Goal: Transaction & Acquisition: Purchase product/service

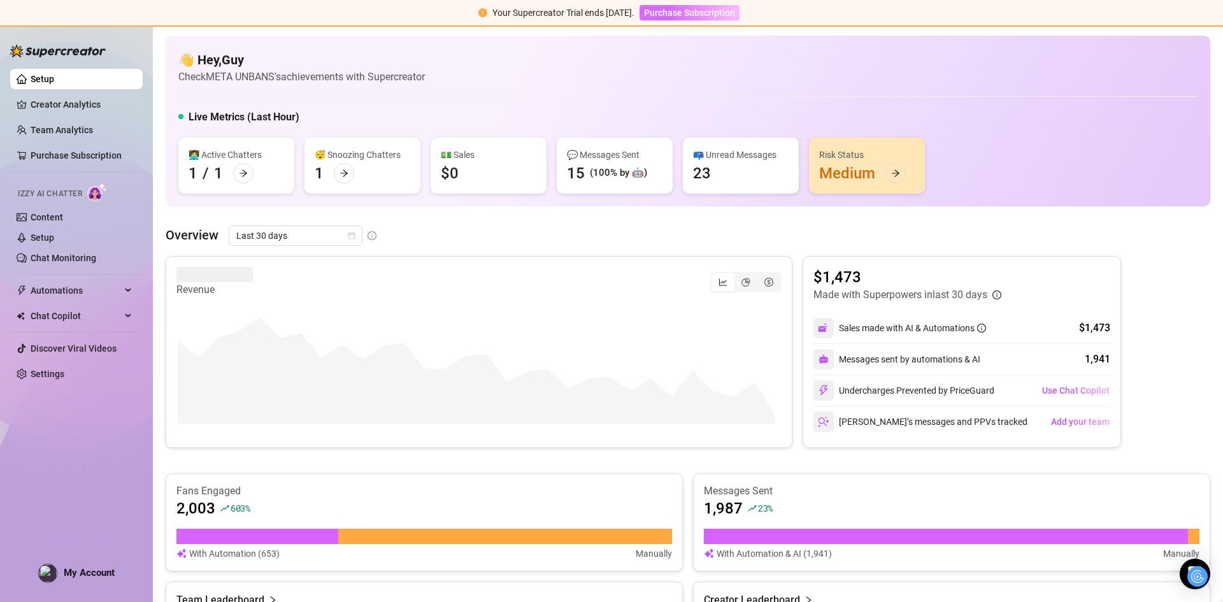
click at [721, 11] on span "Purchase Subscription" at bounding box center [689, 13] width 91 height 10
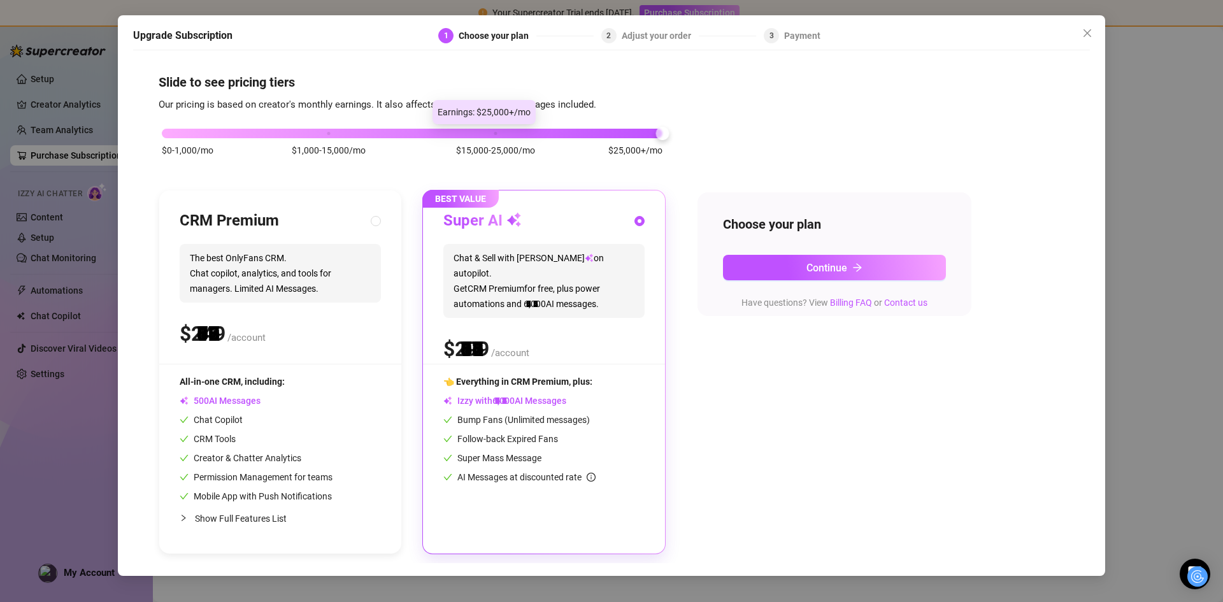
drag, startPoint x: 340, startPoint y: 135, endPoint x: 913, endPoint y: 143, distance: 573.3
click at [913, 143] on div "$0-1,000/mo $1,000-15,000/mo $15,000-25,000/mo $25,000+/mo CRM Premium The best…" at bounding box center [612, 333] width 906 height 441
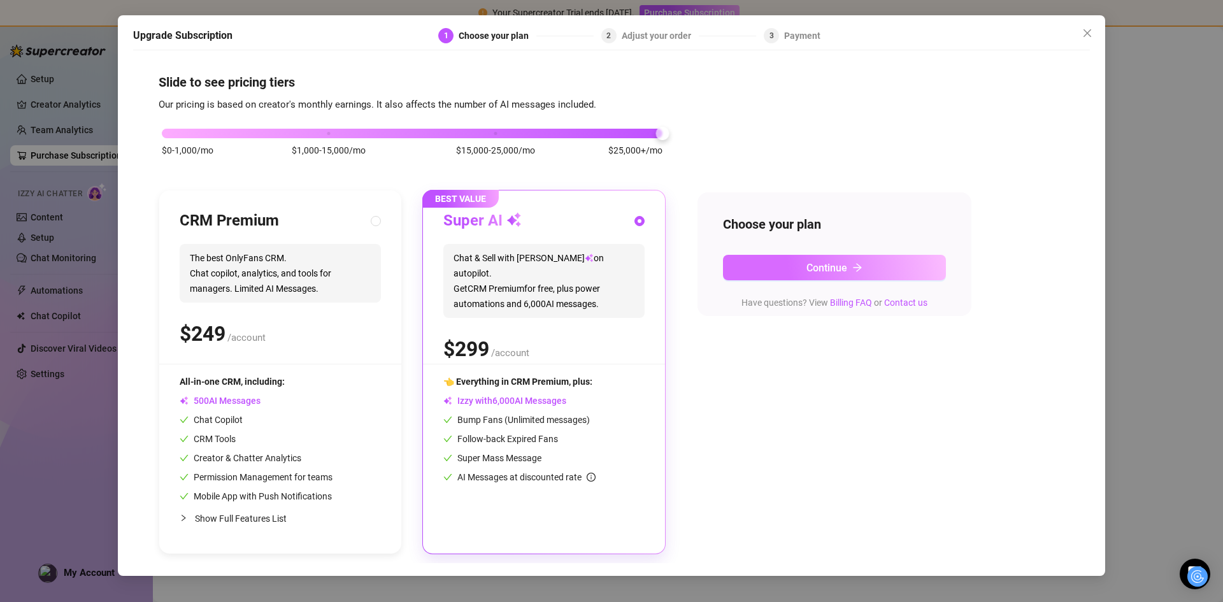
click at [761, 271] on button "Continue" at bounding box center [834, 267] width 223 height 25
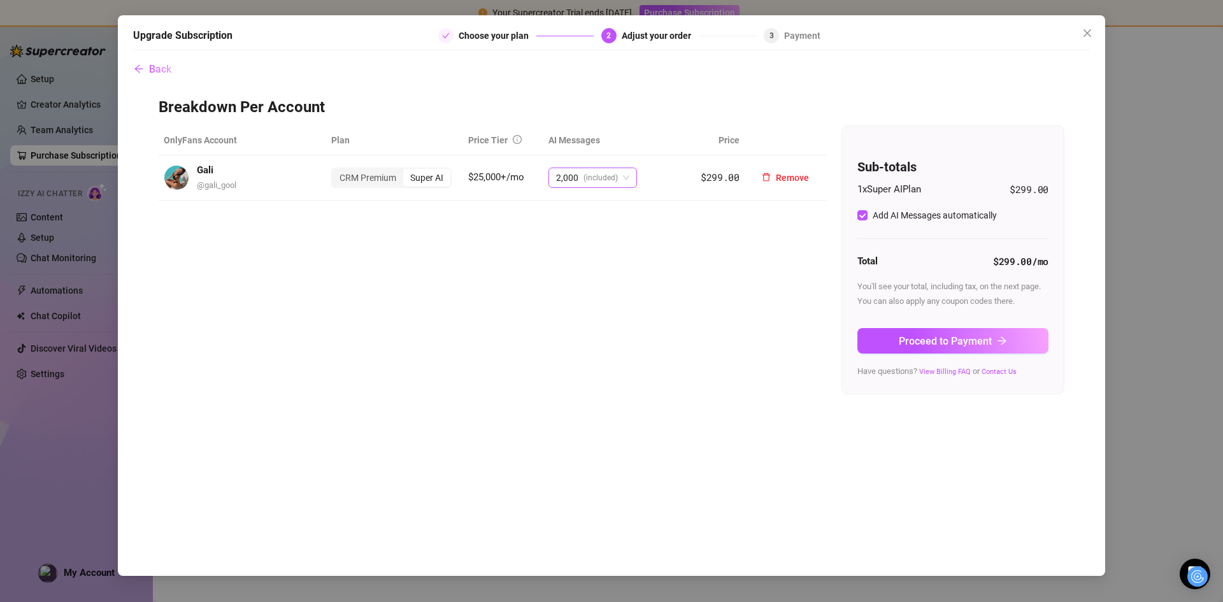
click at [612, 176] on span "(included)" at bounding box center [600, 177] width 34 height 19
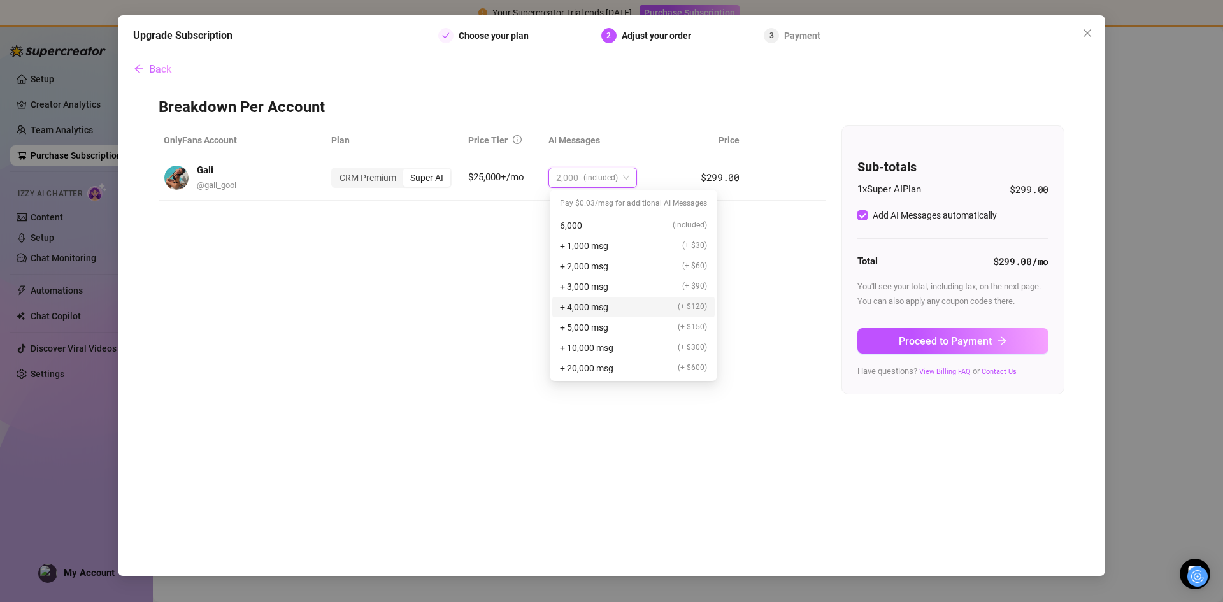
click at [601, 304] on span "+ 4,000 msg" at bounding box center [584, 307] width 48 height 14
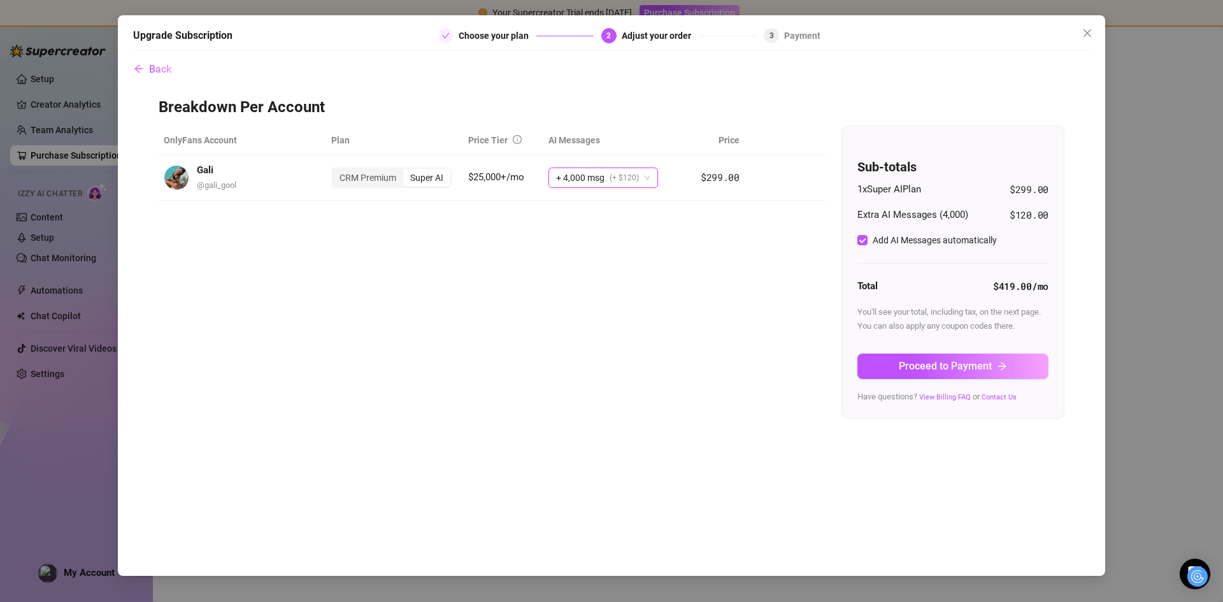
click at [890, 232] on div "Add AI Messages automatically" at bounding box center [929, 239] width 145 height 15
click at [868, 233] on span "Add AI Messages automatically" at bounding box center [935, 240] width 134 height 14
click at [868, 235] on input "Add AI Messages automatically" at bounding box center [862, 240] width 10 height 10
click at [860, 240] on input "Add AI Messages automatically" at bounding box center [862, 240] width 10 height 10
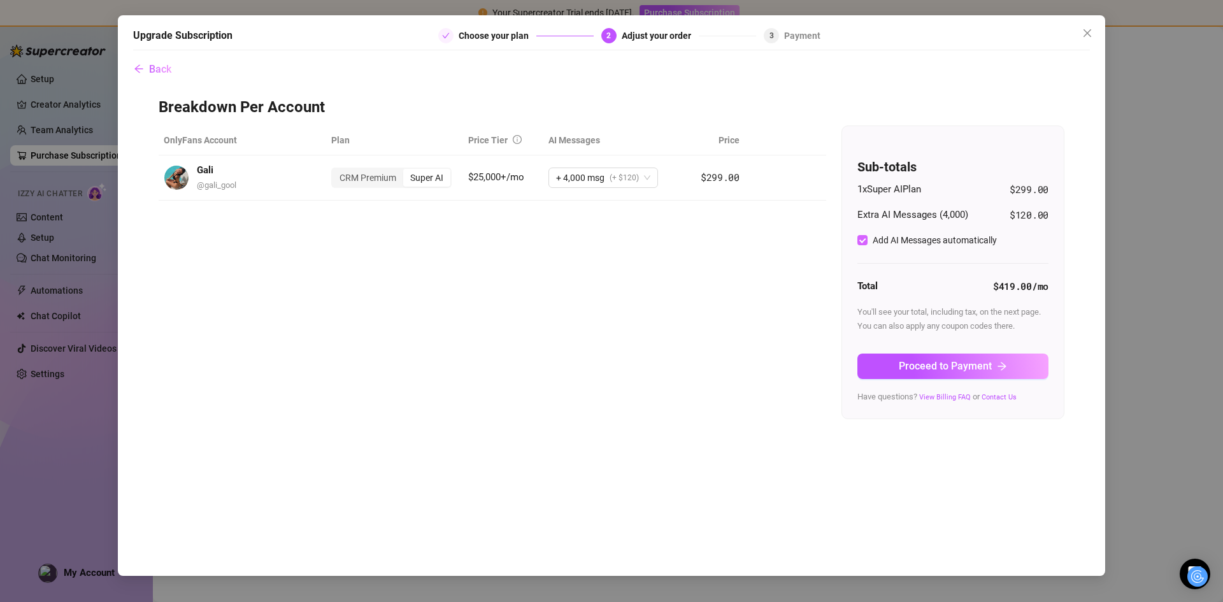
checkbox input "false"
click at [918, 362] on span "Proceed to Payment" at bounding box center [945, 366] width 93 height 12
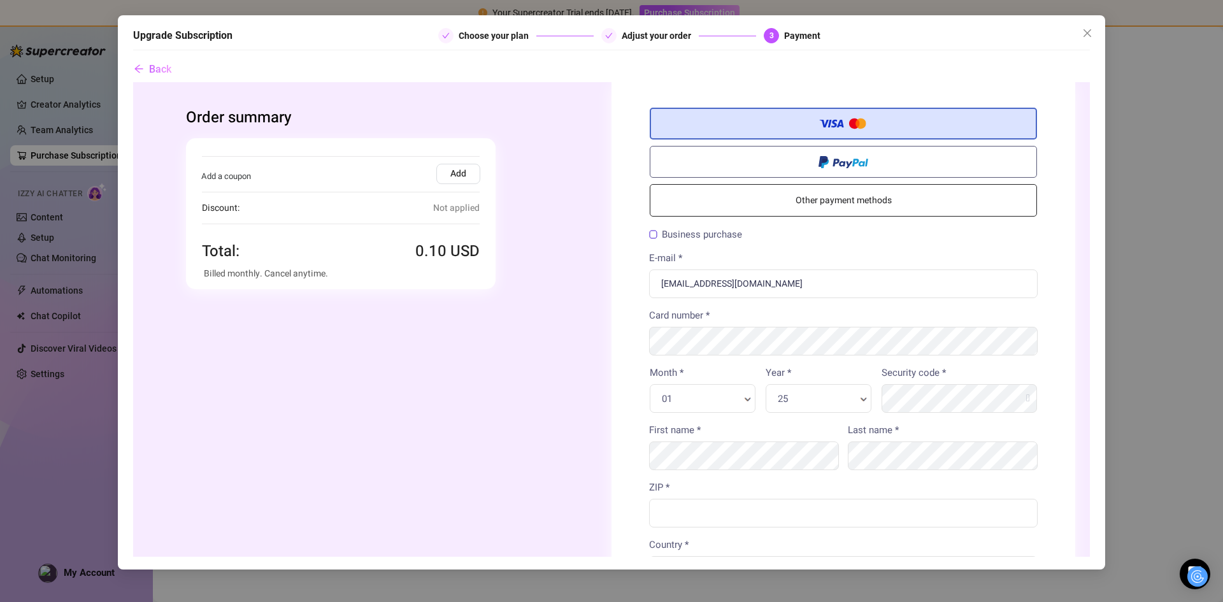
click at [379, 215] on div "Discount: Not applied" at bounding box center [341, 207] width 278 height 32
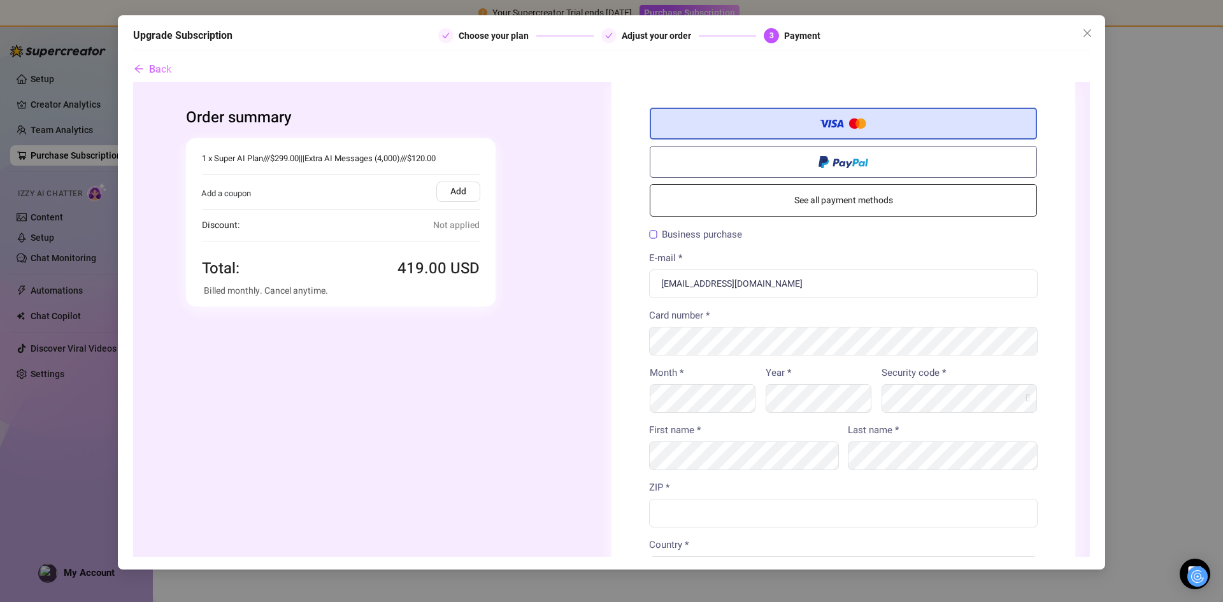
click at [459, 169] on div "Quantity 1 x Supercreator Subscription (1 x Super AI) + AI Messages Package (4,…" at bounding box center [341, 156] width 278 height 36
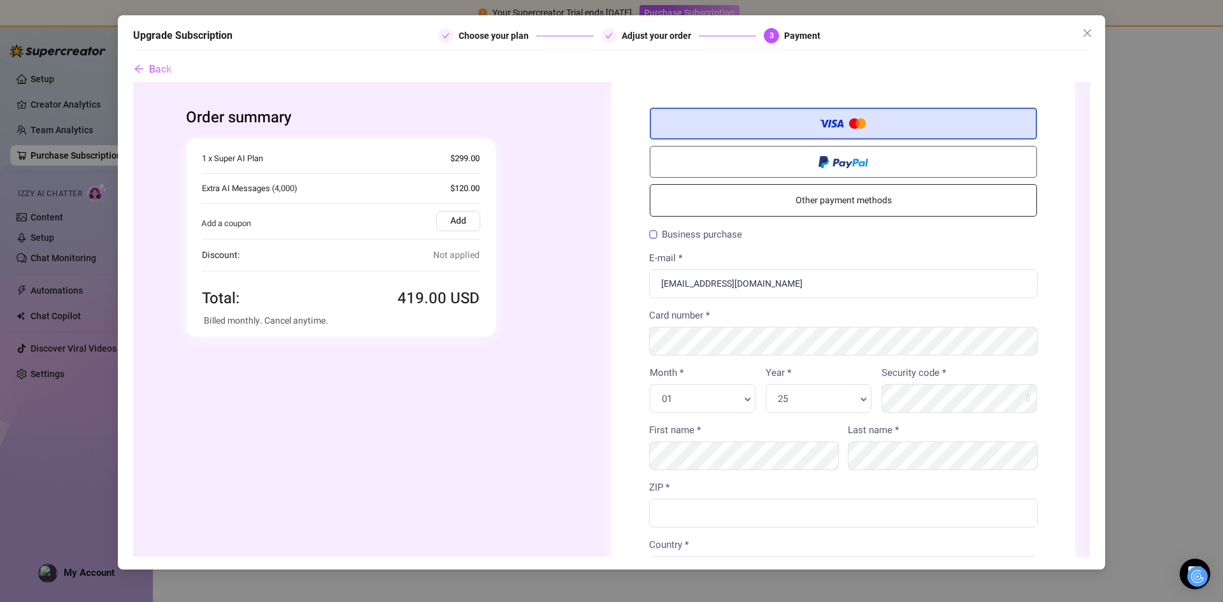
click at [451, 224] on label "Add" at bounding box center [458, 220] width 44 height 20
click at [133, 82] on input "Add" at bounding box center [133, 82] width 0 height 0
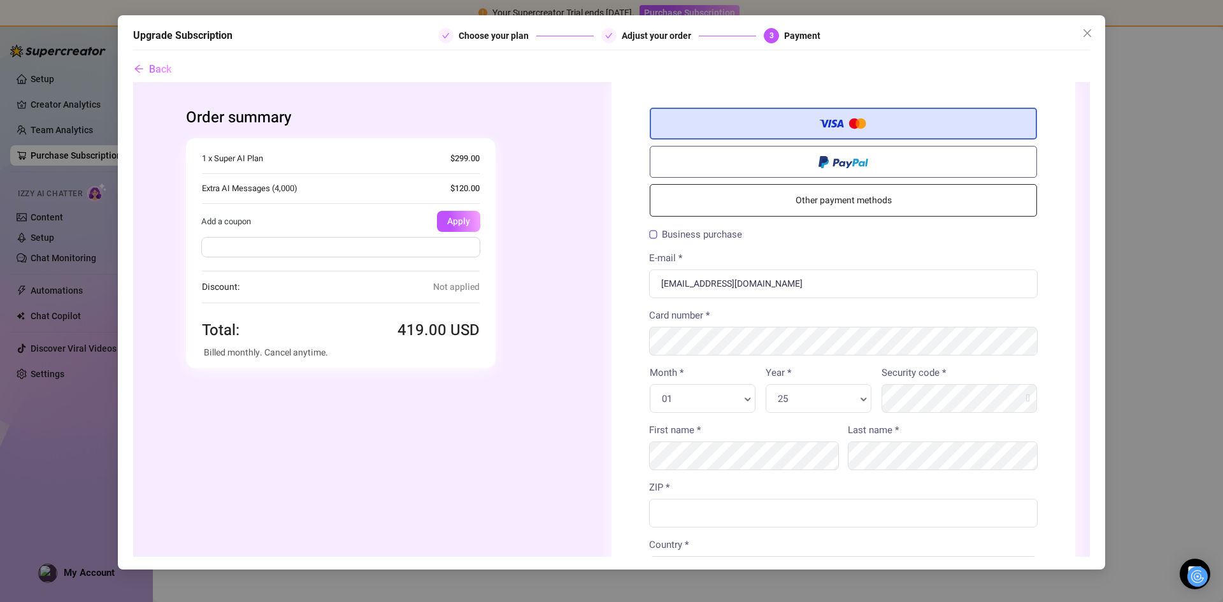
click at [443, 252] on input "text" at bounding box center [340, 246] width 279 height 20
type input "FLASH30"
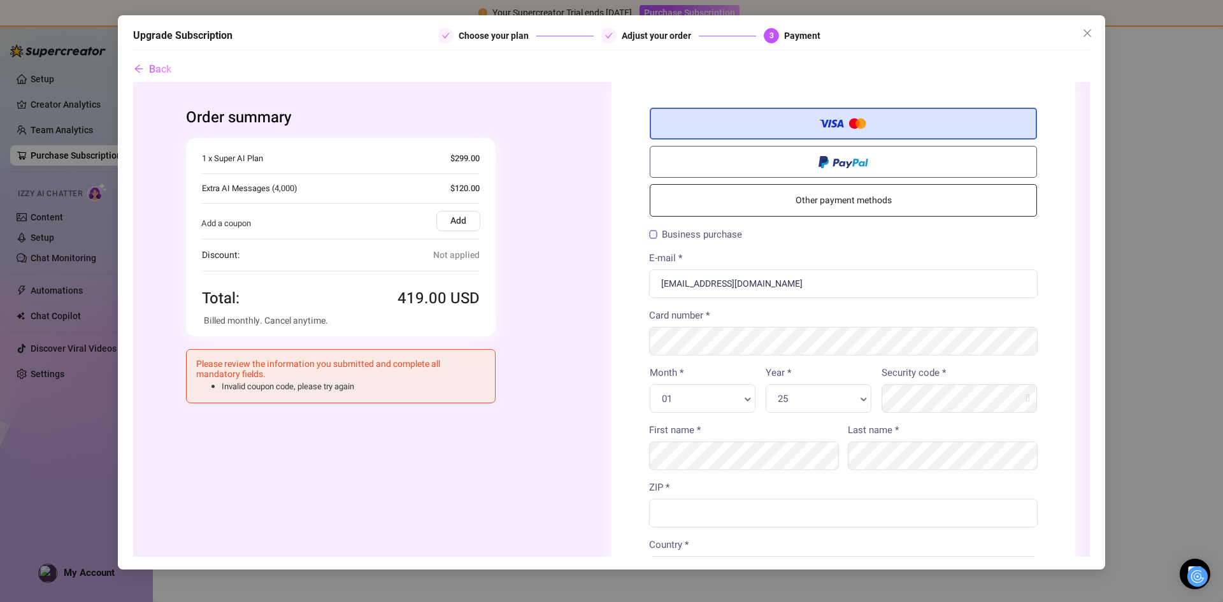
click at [443, 213] on label "Add" at bounding box center [458, 220] width 44 height 20
click at [133, 82] on input "Add" at bounding box center [133, 82] width 0 height 0
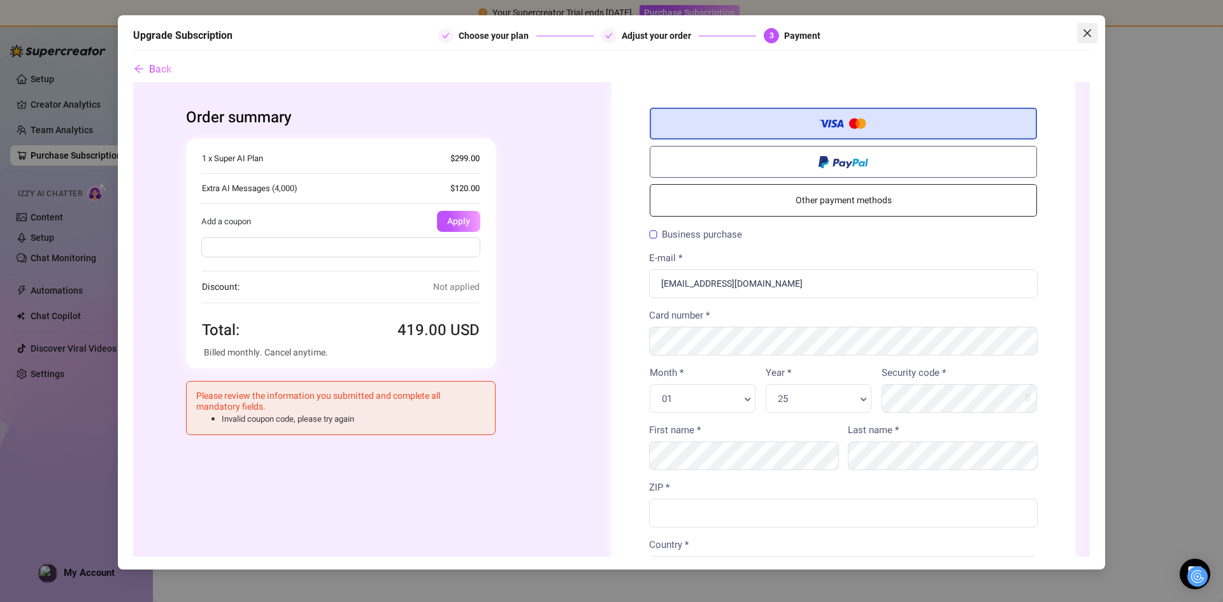
click at [1080, 36] on span "Close" at bounding box center [1087, 33] width 20 height 10
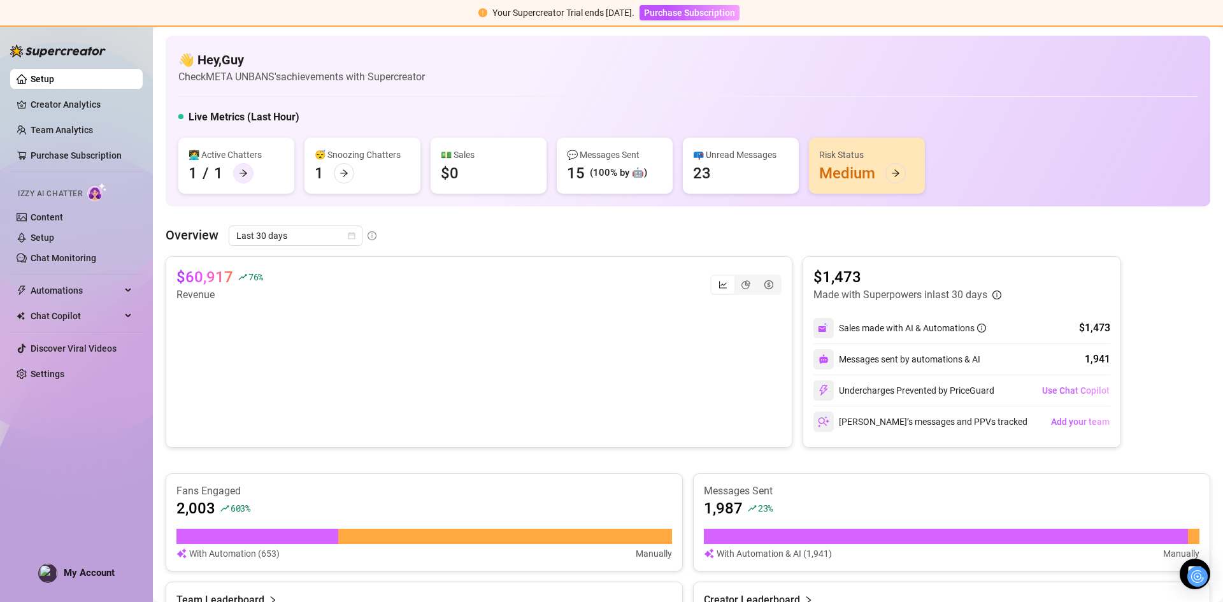
click at [244, 173] on icon "arrow-right" at bounding box center [243, 173] width 9 height 9
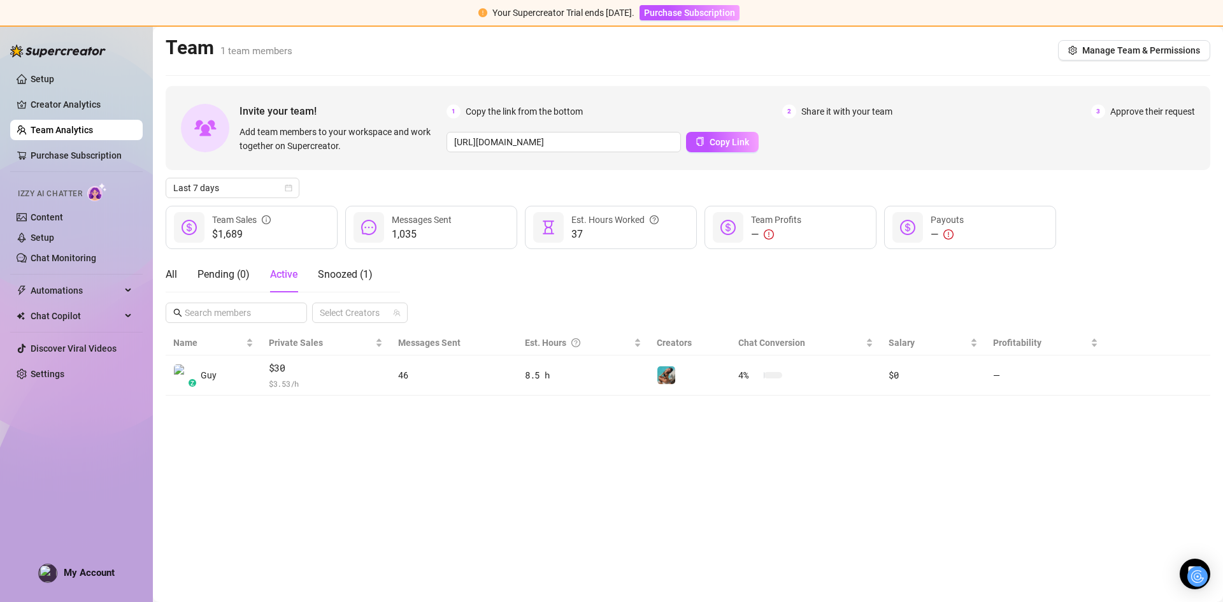
click at [234, 229] on span "$1,689" at bounding box center [241, 234] width 59 height 15
click at [276, 222] on div "$1,689 Team Sales" at bounding box center [252, 227] width 172 height 43
click at [735, 14] on span "Purchase Subscription" at bounding box center [689, 13] width 91 height 10
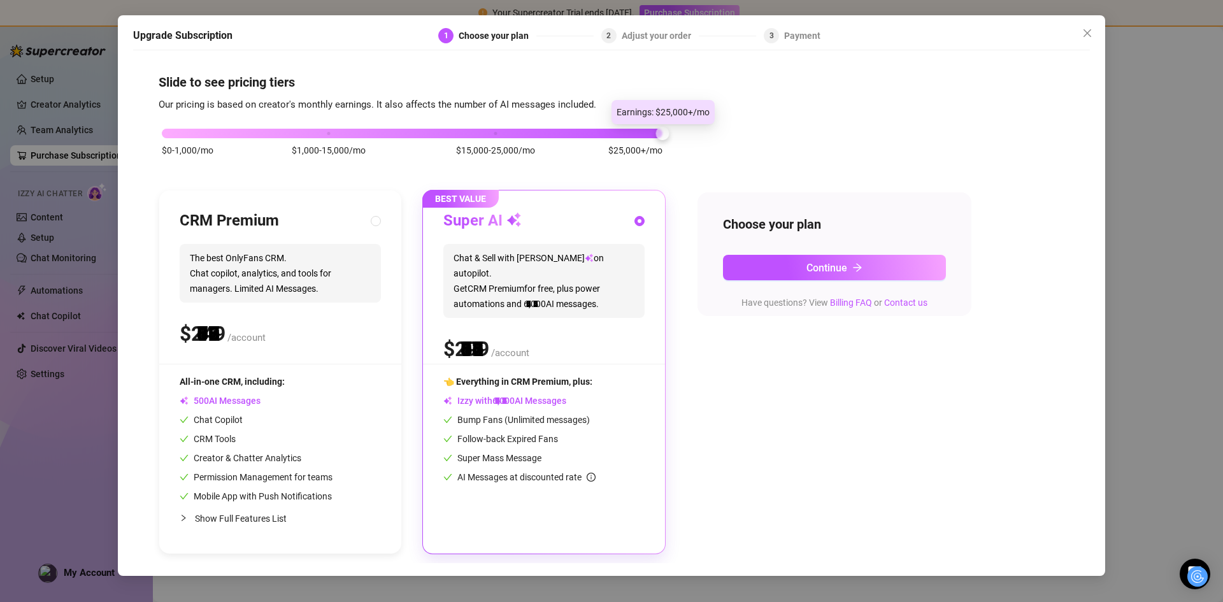
drag, startPoint x: 334, startPoint y: 134, endPoint x: 926, endPoint y: 133, distance: 592.4
click at [926, 133] on div "$0-1,000/mo $1,000-15,000/mo $15,000-25,000/mo $25,000+/mo CRM Premium The best…" at bounding box center [612, 333] width 906 height 441
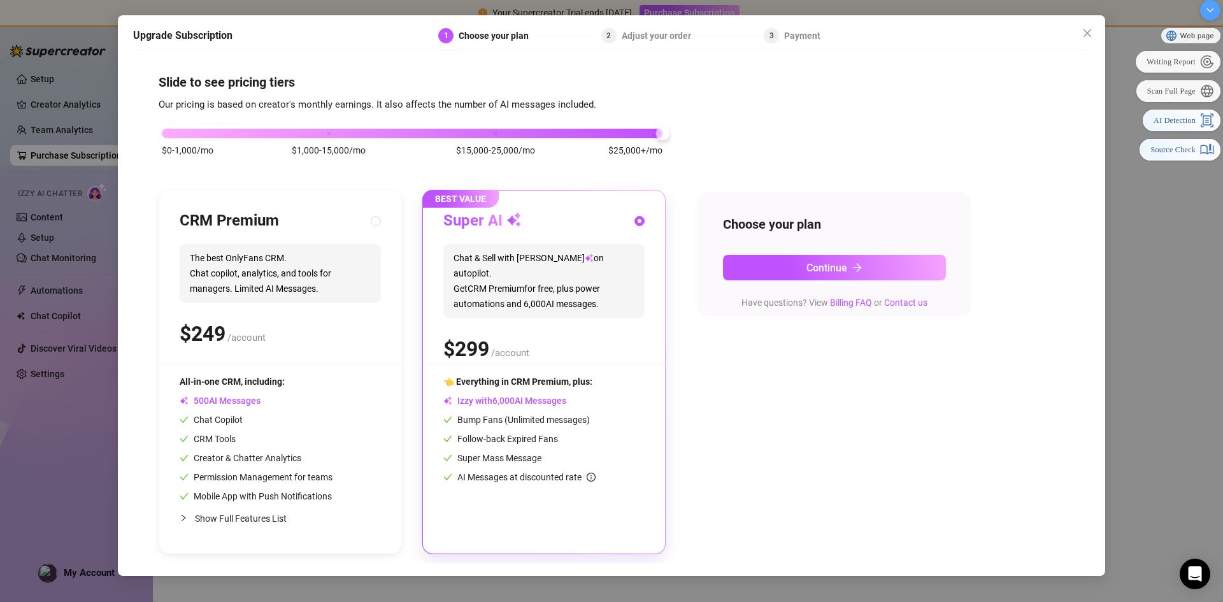
drag, startPoint x: 1201, startPoint y: 576, endPoint x: 1213, endPoint y: -16, distance: 591.9
click at [1213, 0] on html "Your Supercreator Trial ends [DATE]. Purchase Subscription Setup Creator Analyt…" at bounding box center [611, 301] width 1223 height 602
click at [1208, 13] on div at bounding box center [1211, 10] width 20 height 20
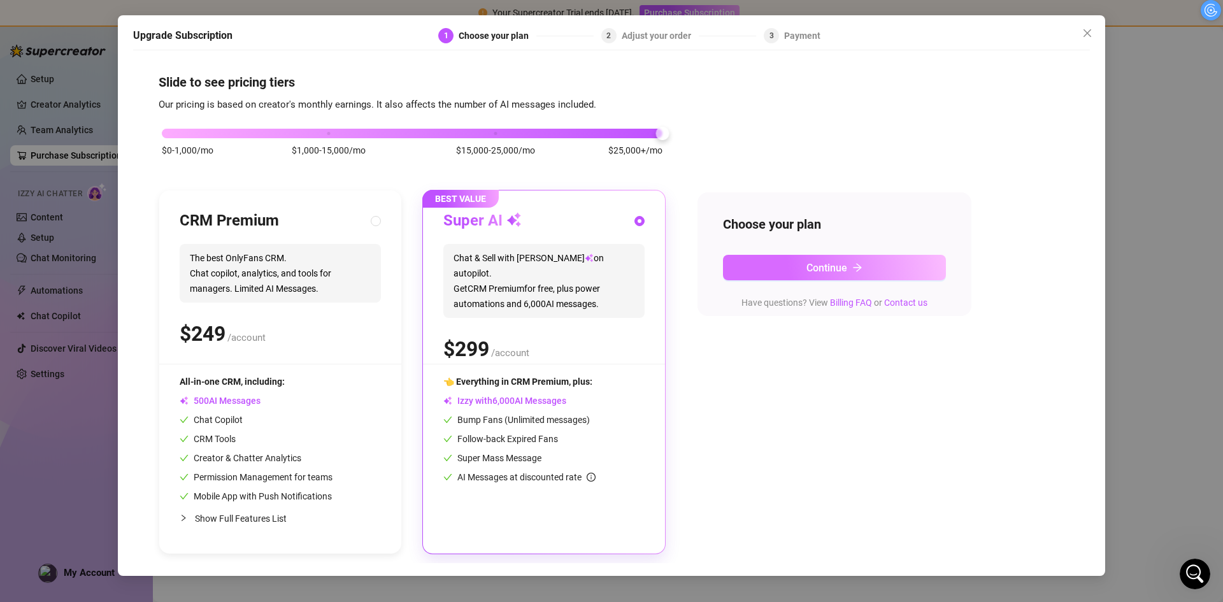
click at [782, 278] on button "Continue" at bounding box center [834, 267] width 223 height 25
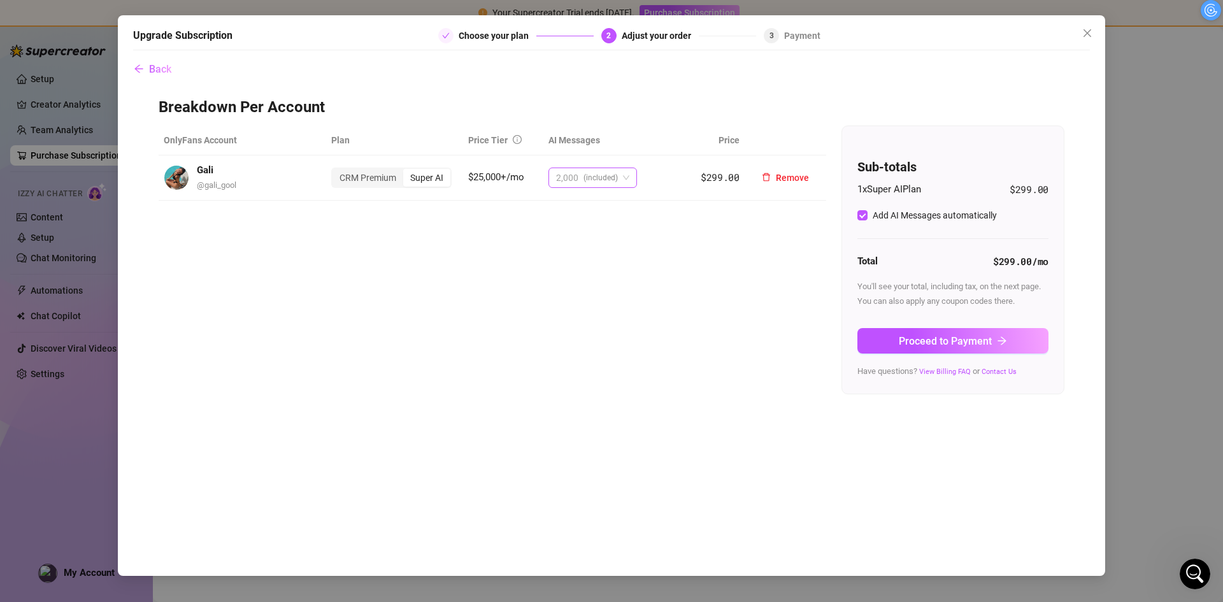
click at [620, 183] on span "2,000 (included)" at bounding box center [592, 177] width 73 height 19
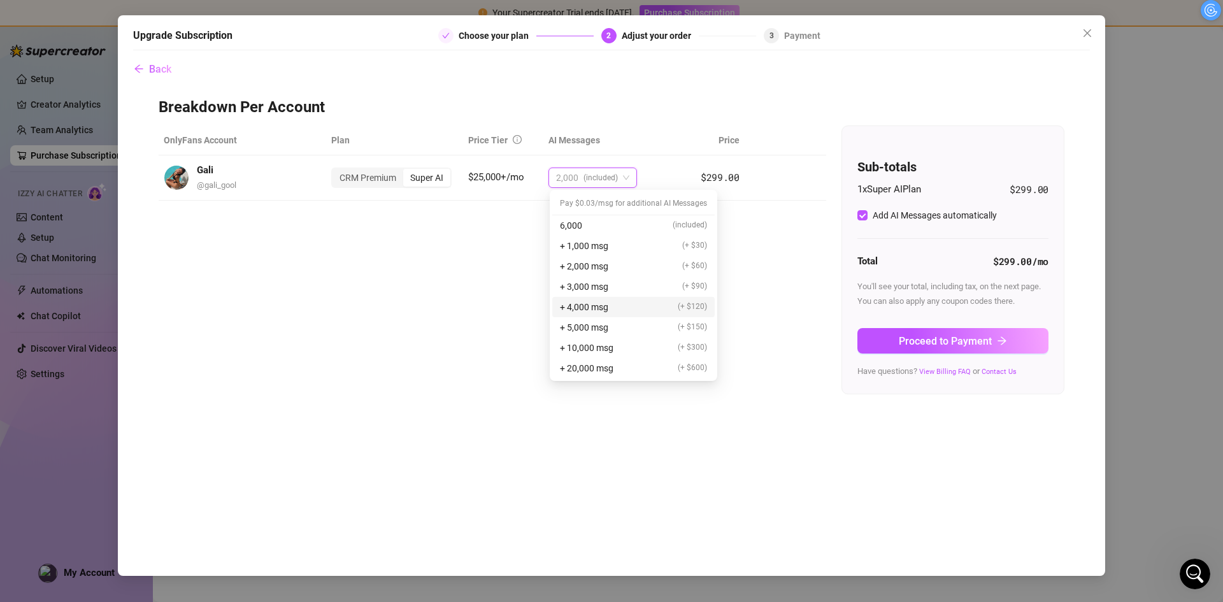
click at [771, 286] on div "OnlyFans Account Plan Price Tier AI Messages Price Gali @ gali_gool CRM Premium…" at bounding box center [612, 259] width 906 height 269
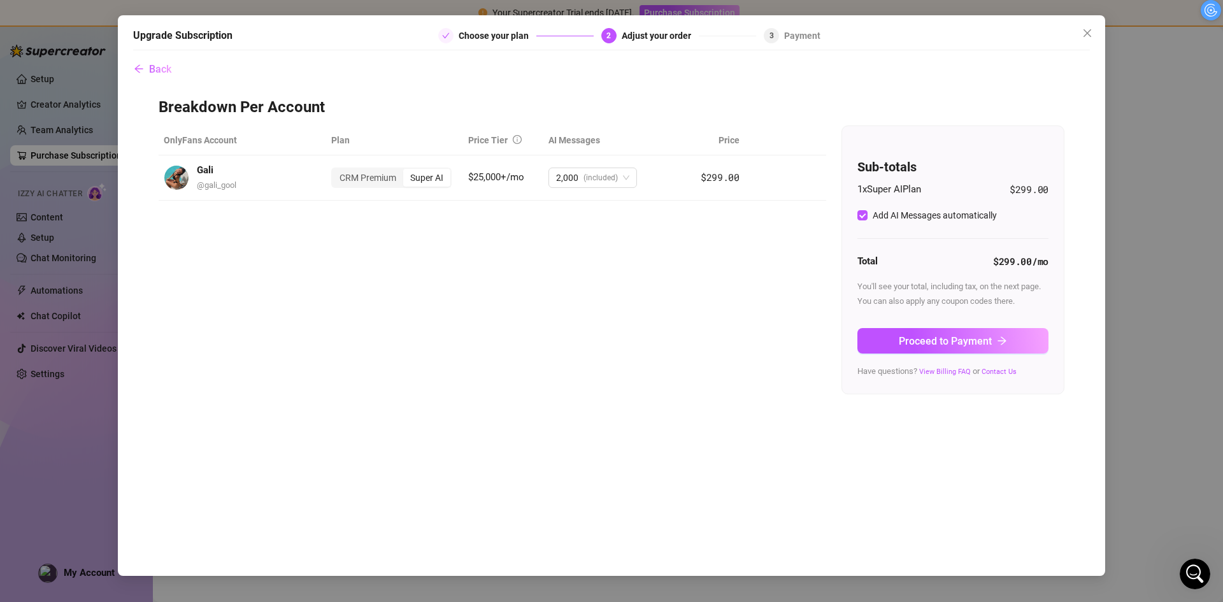
click at [687, 235] on div "OnlyFans Account Plan Price Tier AI Messages Price Gali @ gali_gool CRM Premium…" at bounding box center [612, 259] width 906 height 269
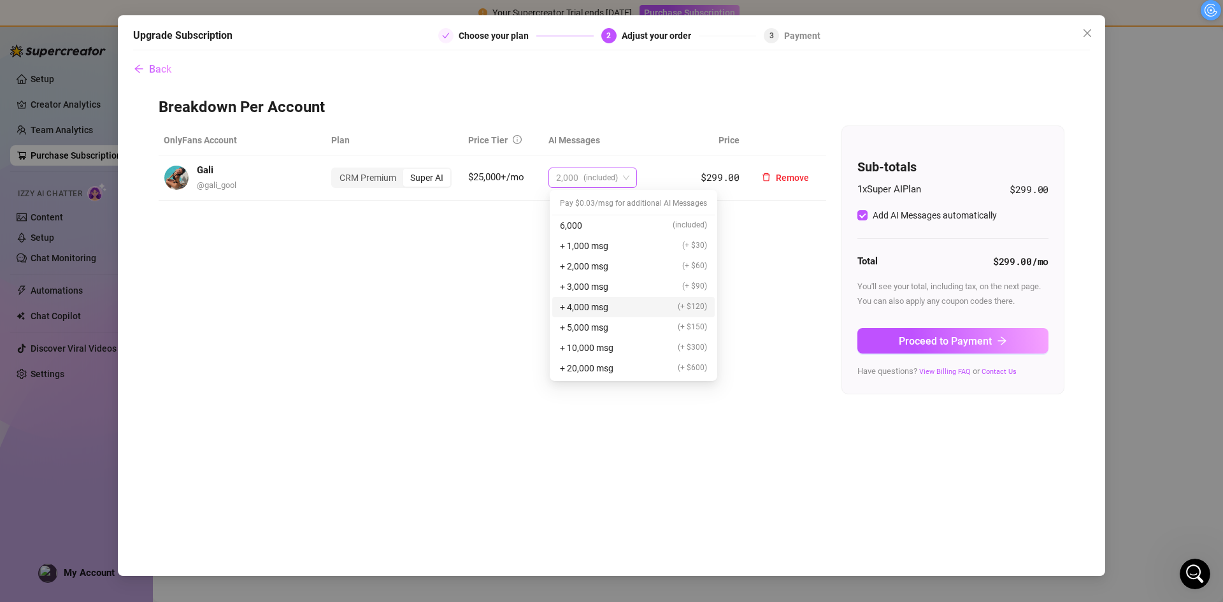
click at [601, 176] on span "(included)" at bounding box center [600, 177] width 34 height 19
click at [573, 227] on span "6,000" at bounding box center [571, 225] width 22 height 14
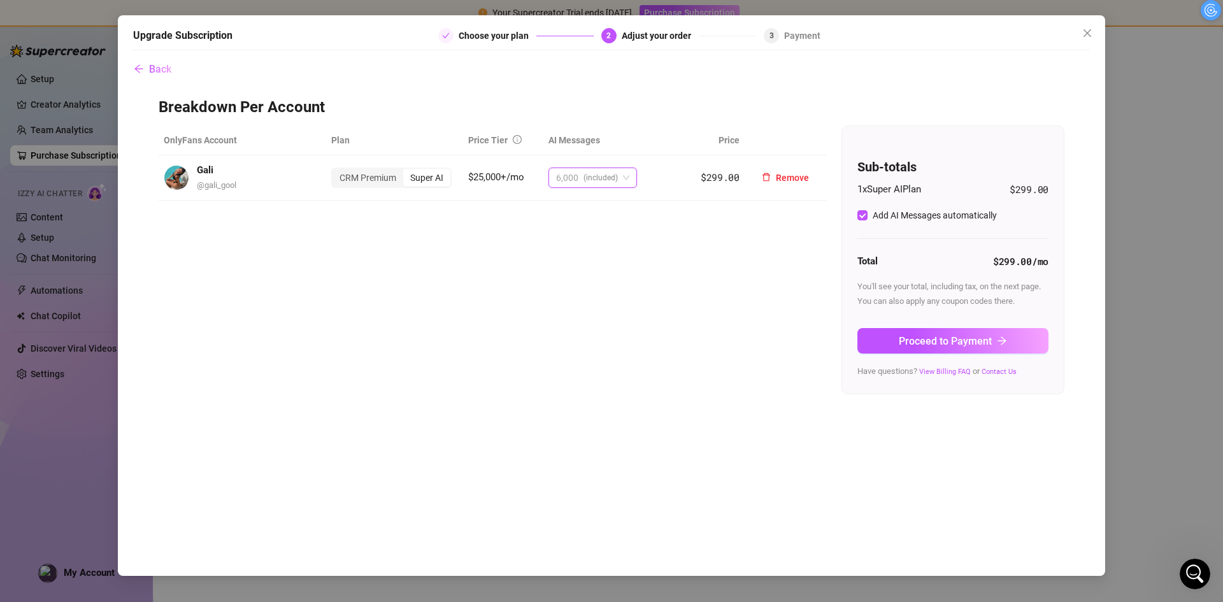
click at [619, 174] on span "6,000 (included)" at bounding box center [592, 177] width 73 height 19
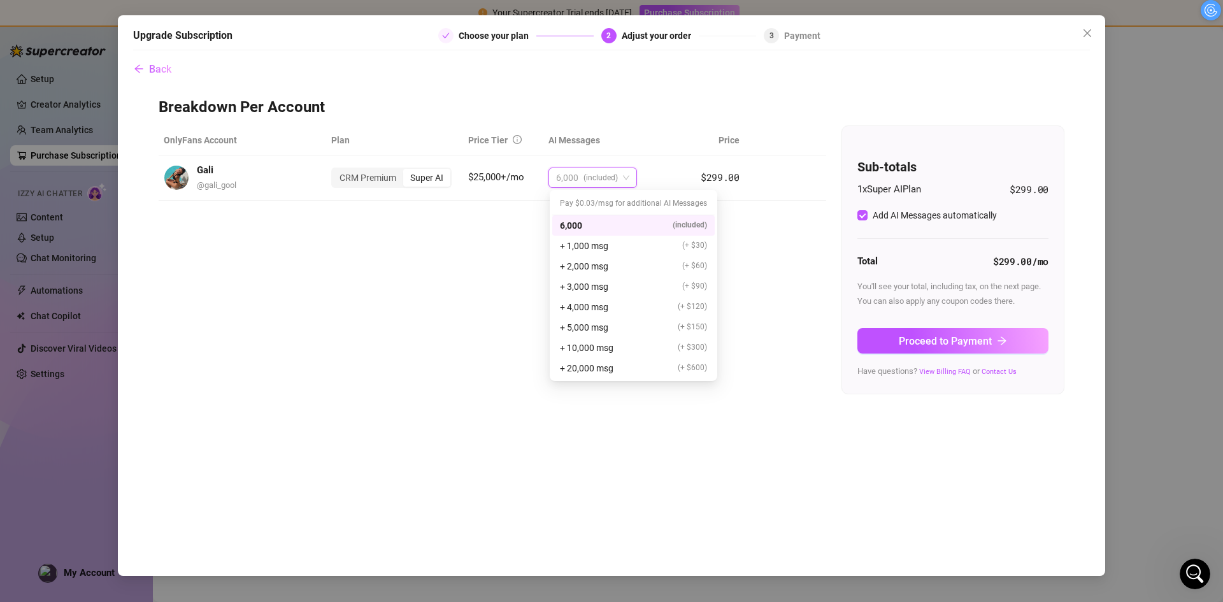
click at [473, 232] on div "OnlyFans Account Plan Price Tier AI Messages Price Gali @ gali_gool CRM Premium…" at bounding box center [612, 259] width 906 height 269
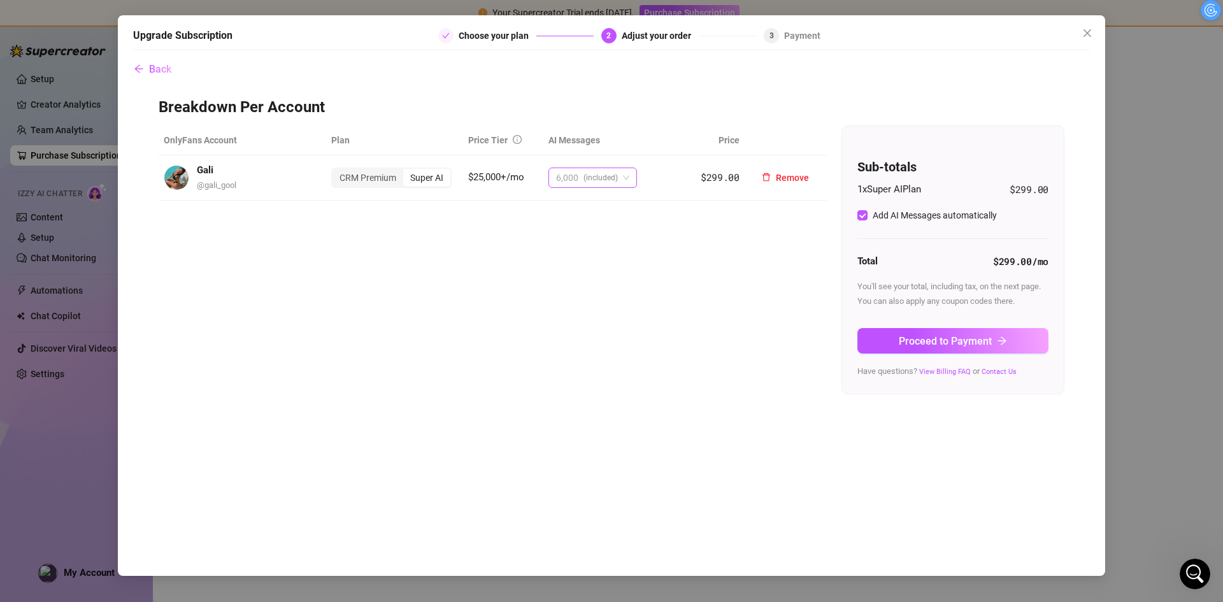
click at [590, 180] on span "(included)" at bounding box center [600, 177] width 34 height 19
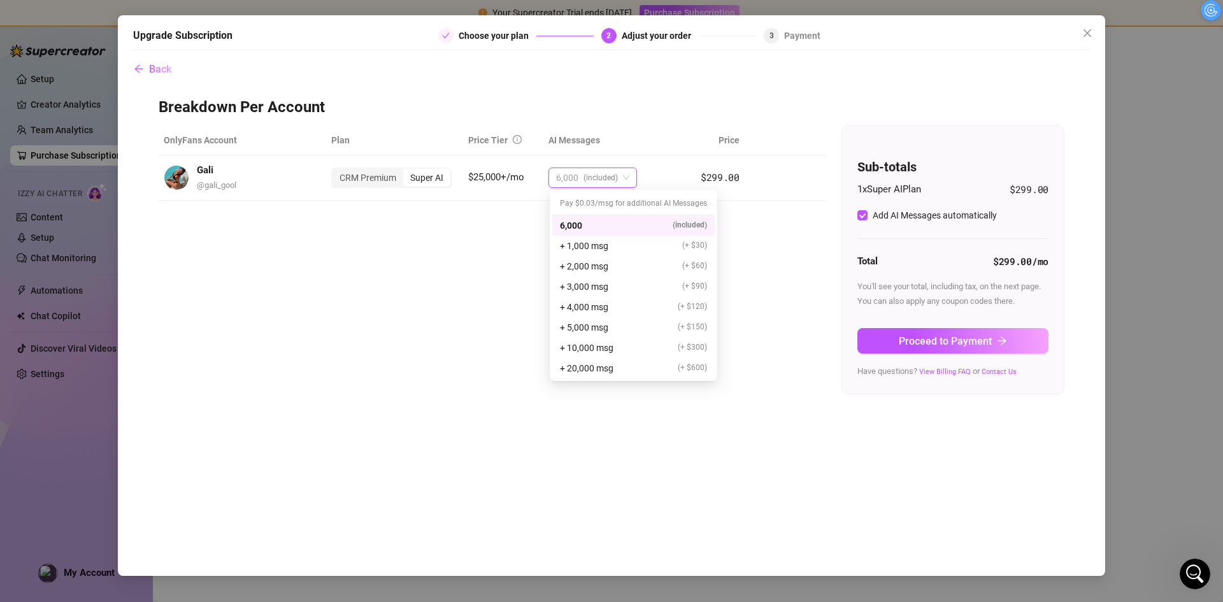
click at [493, 257] on div "OnlyFans Account Plan Price Tier AI Messages Price Gali @ gali_gool CRM Premium…" at bounding box center [612, 259] width 906 height 269
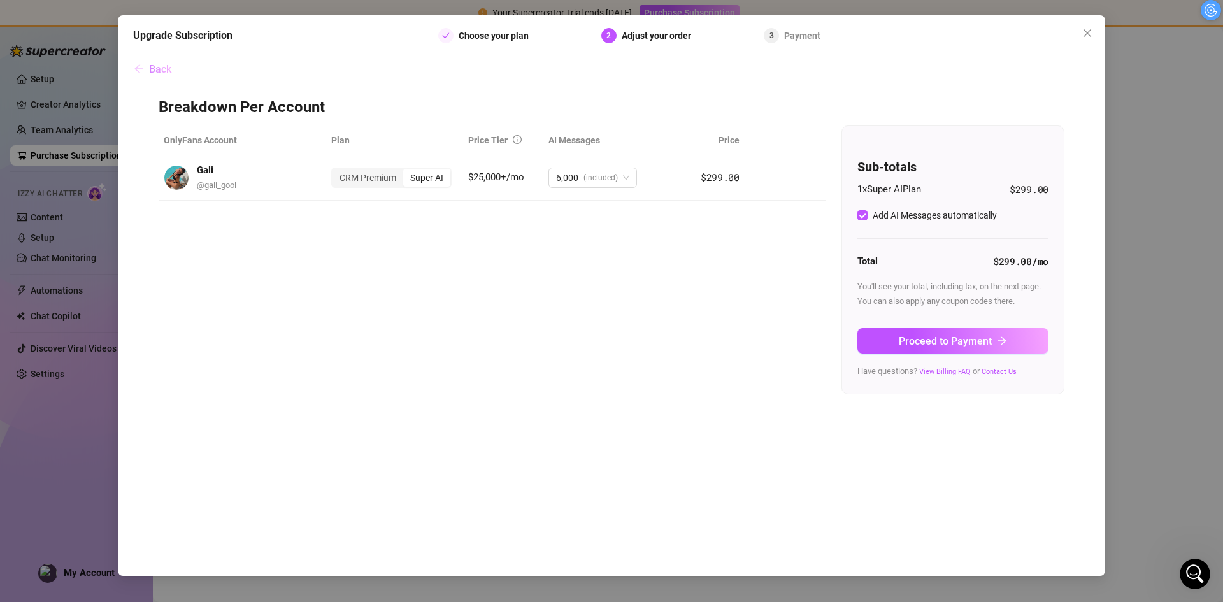
click at [158, 75] on span "Back" at bounding box center [160, 69] width 22 height 12
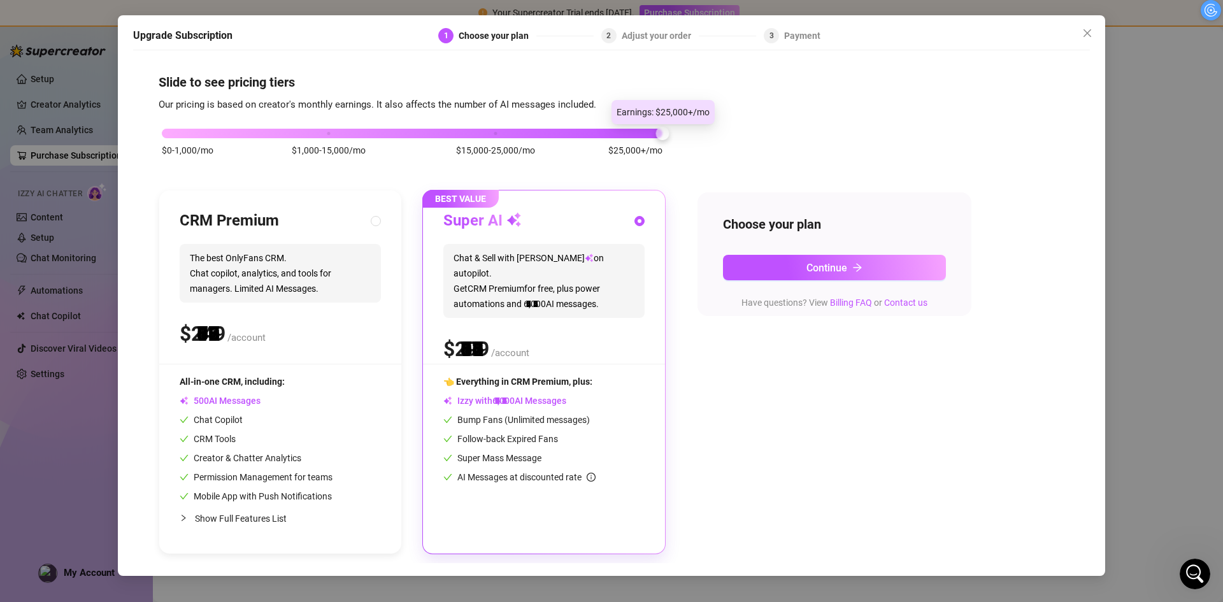
click at [898, 137] on div "$0-1,000/mo $1,000-15,000/mo $15,000-25,000/mo $25,000+/mo CRM Premium The best…" at bounding box center [612, 333] width 906 height 441
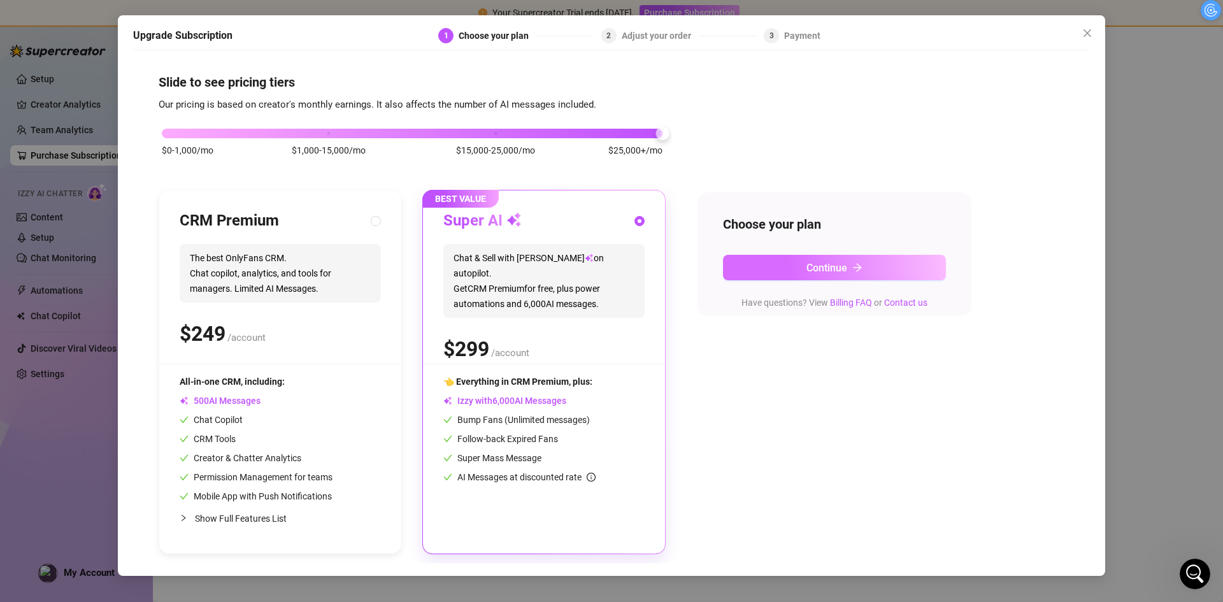
click at [875, 265] on button "Continue" at bounding box center [834, 267] width 223 height 25
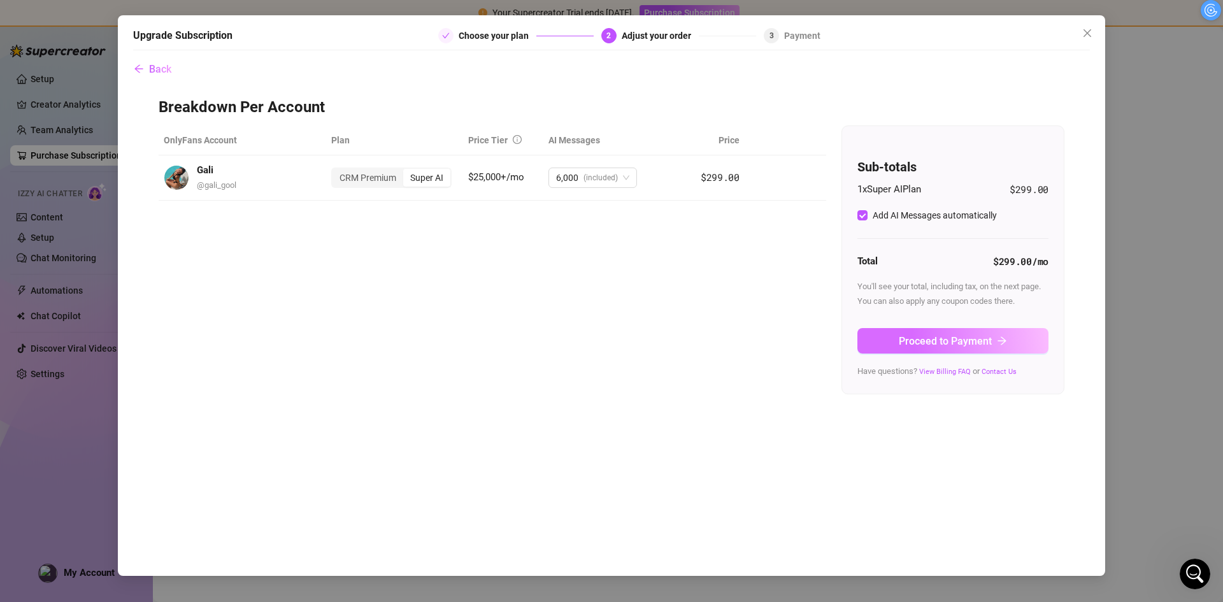
click at [908, 338] on span "Proceed to Payment" at bounding box center [945, 341] width 93 height 12
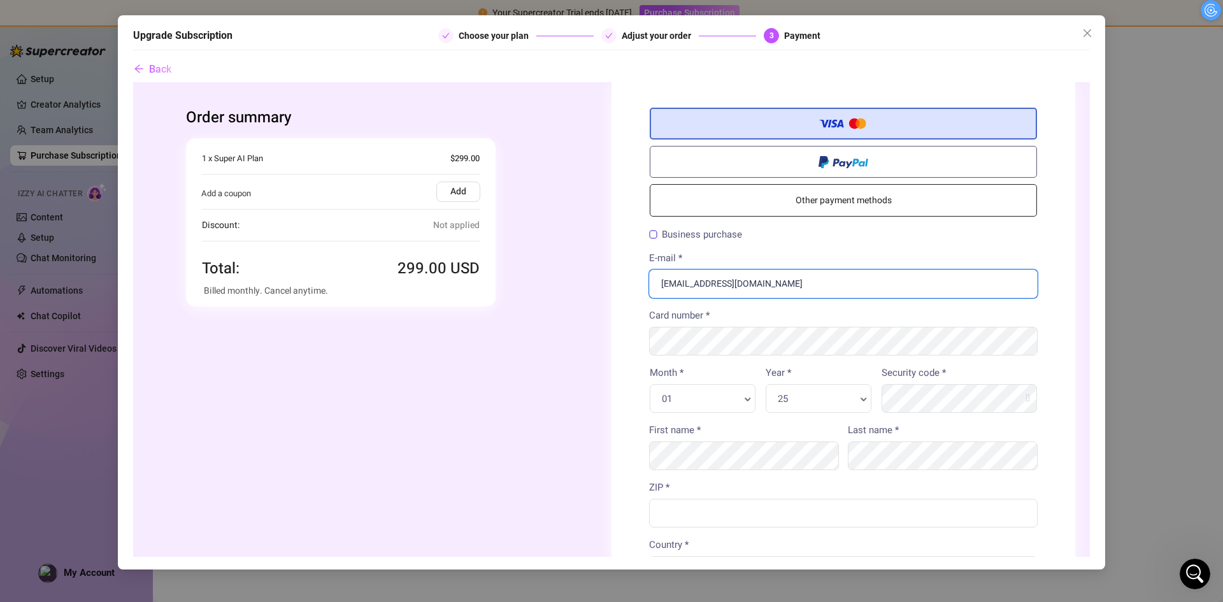
drag, startPoint x: 769, startPoint y: 287, endPoint x: 532, endPoint y: 291, distance: 237.0
click at [532, 291] on div "Order summary You're buying Quantity 1 x" at bounding box center [611, 477] width 927 height 791
click at [645, 417] on div "Month * 01 Month * Month * Year * 25 Year * Year *" at bounding box center [761, 393] width 232 height 57
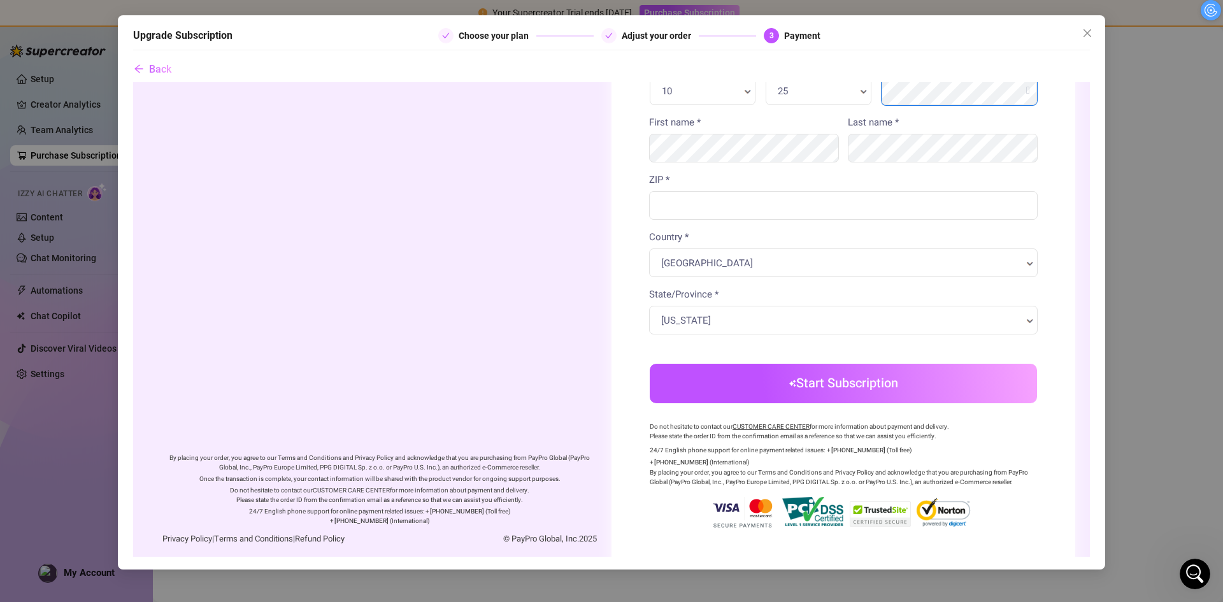
scroll to position [317, 0]
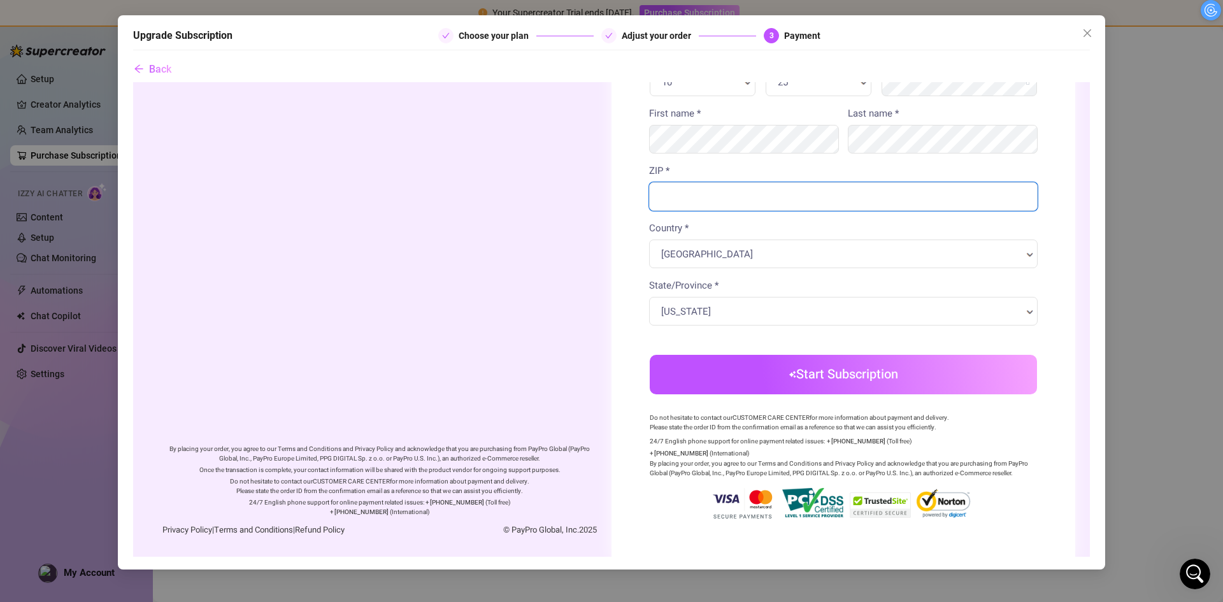
click at [678, 204] on input "ZIP *" at bounding box center [843, 196] width 389 height 29
type input "33433"
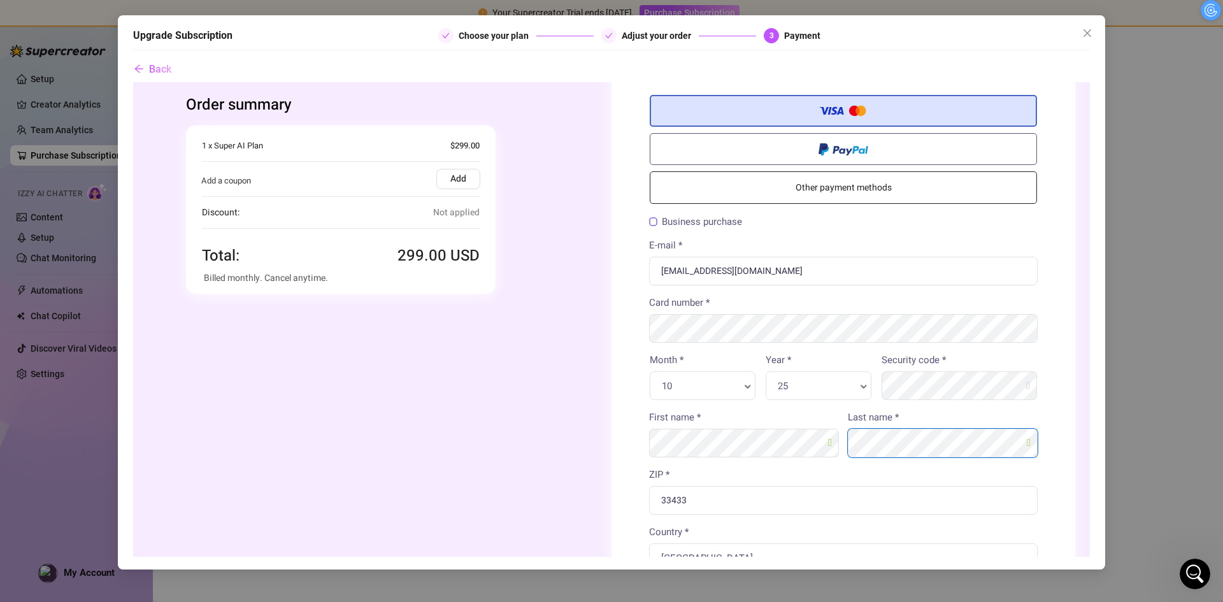
scroll to position [0, 0]
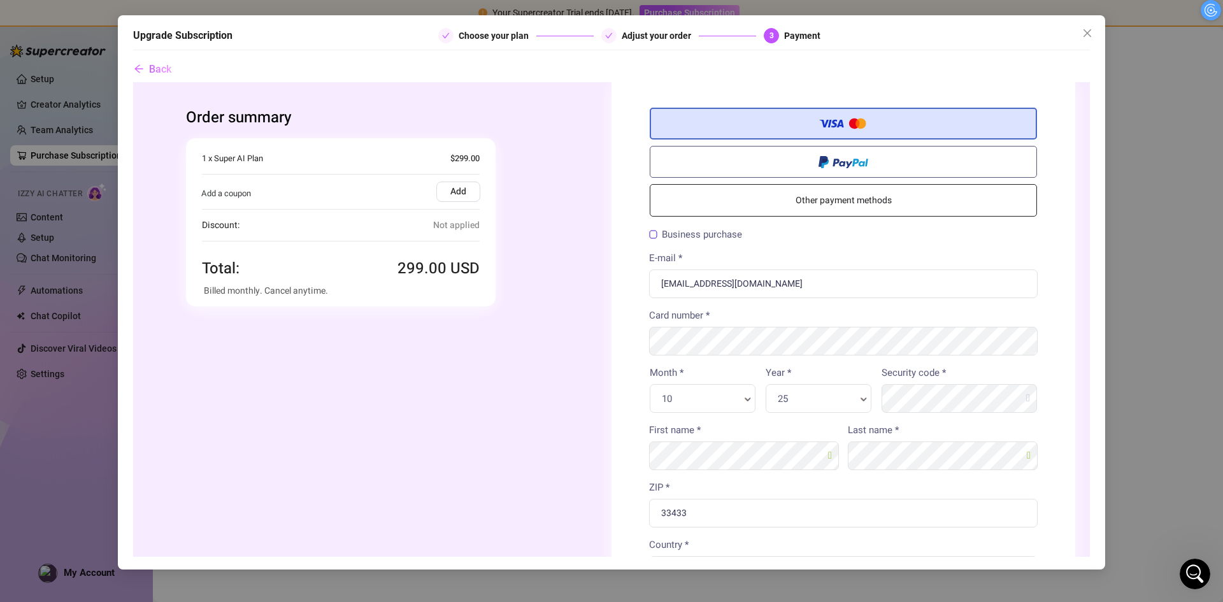
click at [555, 384] on div "Order summary You're buying Quantity 1 x" at bounding box center [380, 471] width 464 height 778
click at [559, 349] on div "Order summary You're buying Quantity 1 x" at bounding box center [380, 471] width 464 height 778
click at [469, 384] on div "Order summary You're buying Quantity 1 x" at bounding box center [380, 471] width 464 height 778
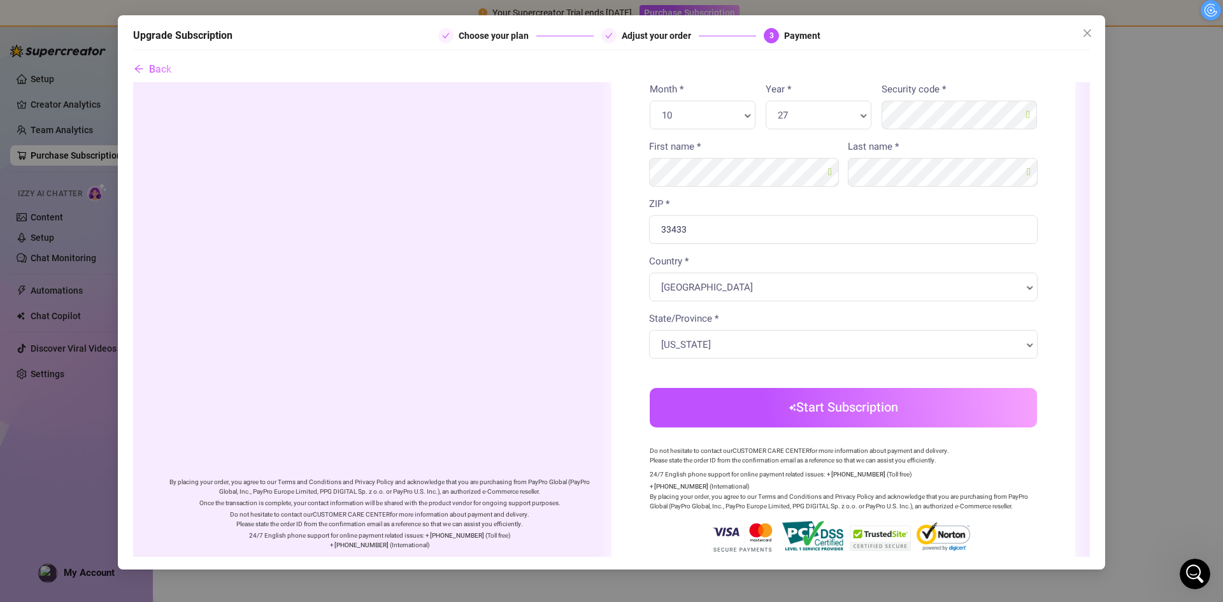
scroll to position [317, 0]
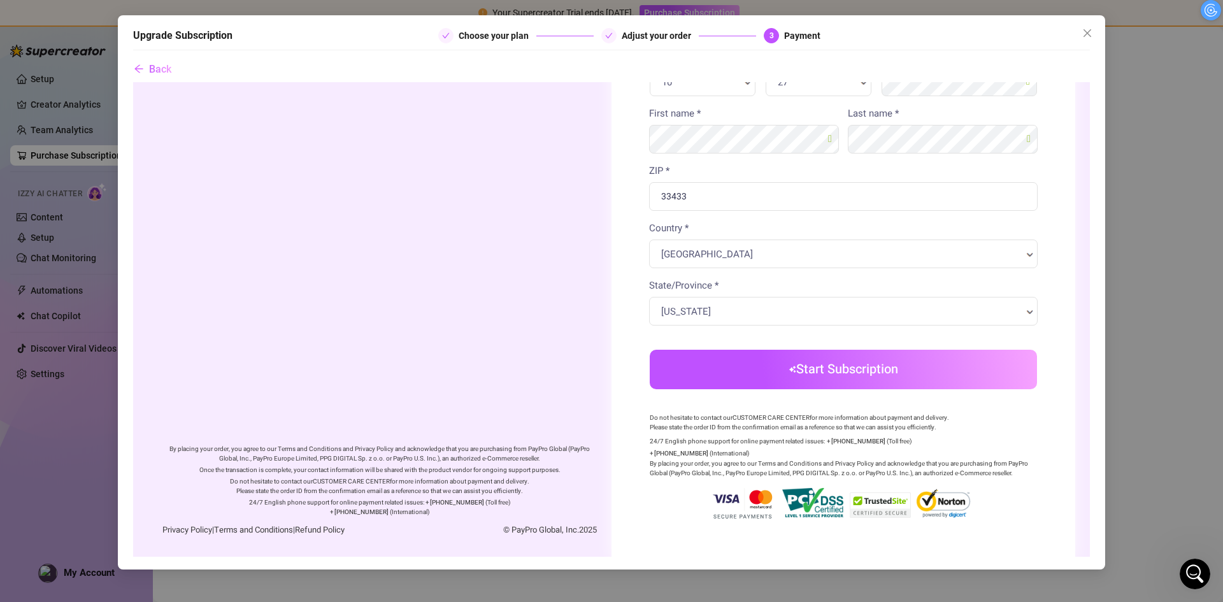
click at [766, 375] on button "Start Subscription" at bounding box center [843, 368] width 387 height 39
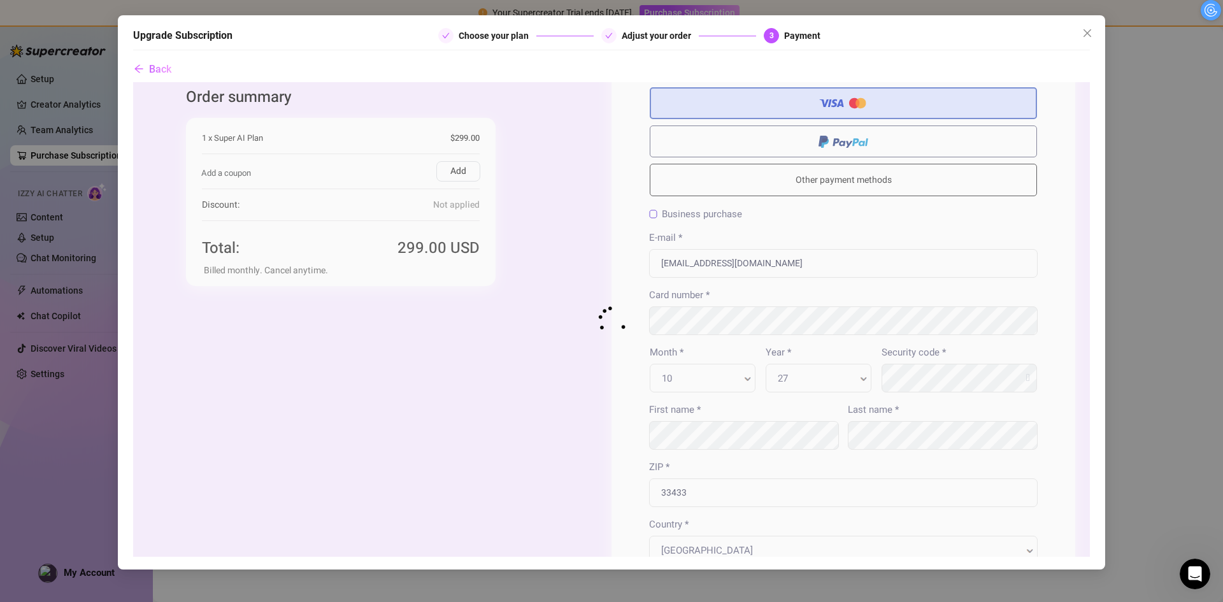
scroll to position [0, 0]
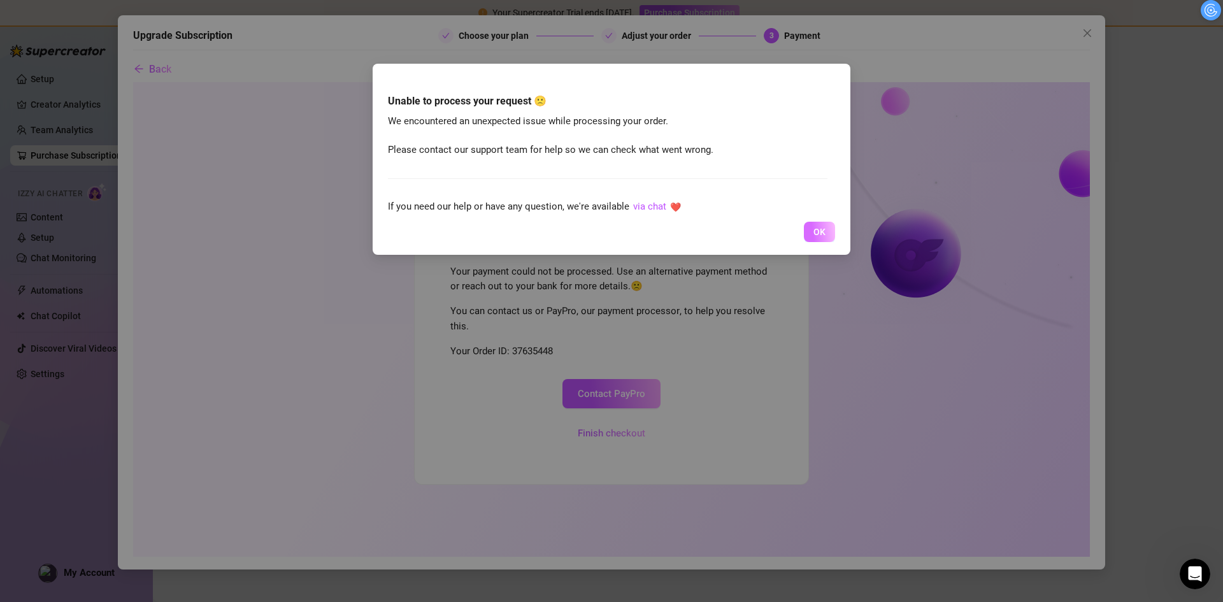
click at [821, 227] on span "OK" at bounding box center [819, 232] width 12 height 10
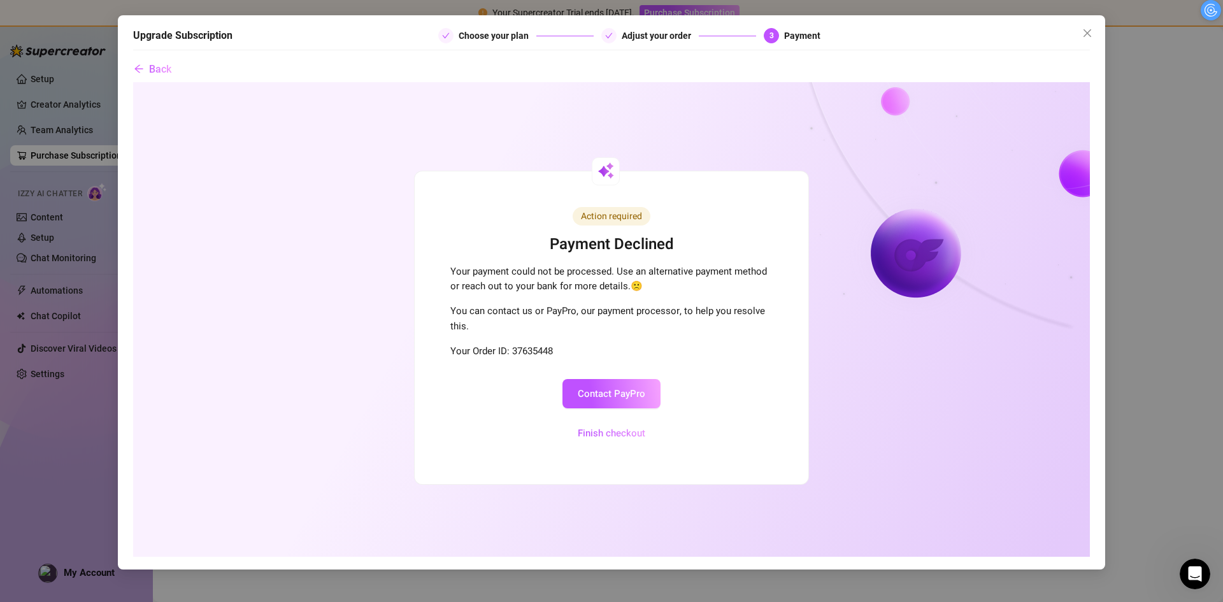
click at [602, 430] on button "Finish checkout" at bounding box center [611, 433] width 98 height 30
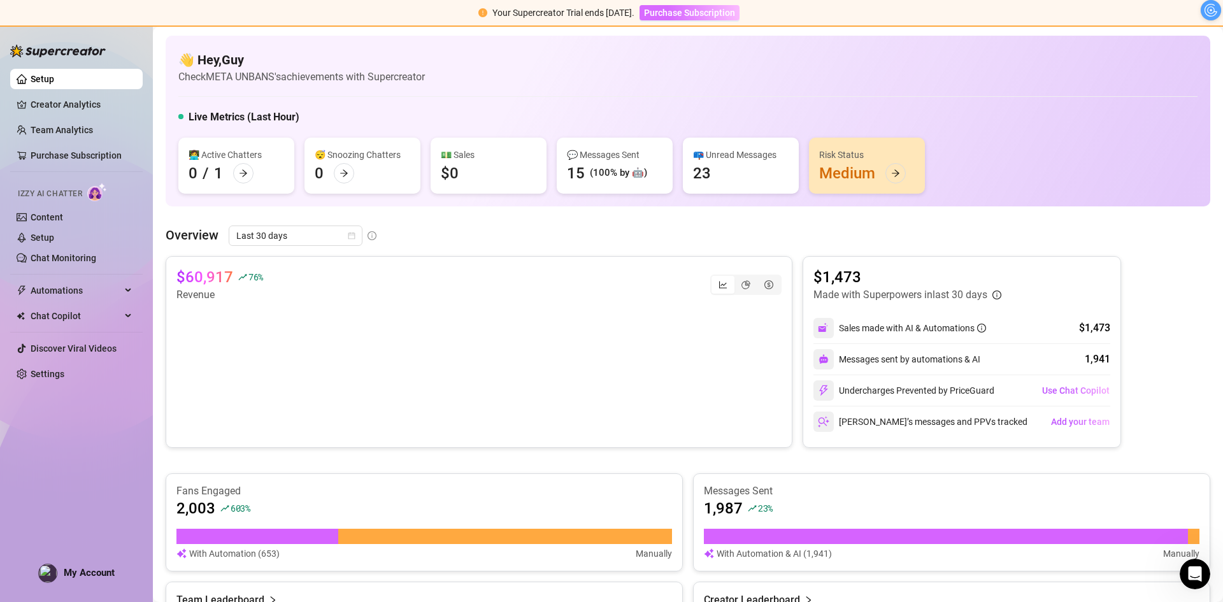
click at [668, 15] on span "Purchase Subscription" at bounding box center [689, 13] width 91 height 10
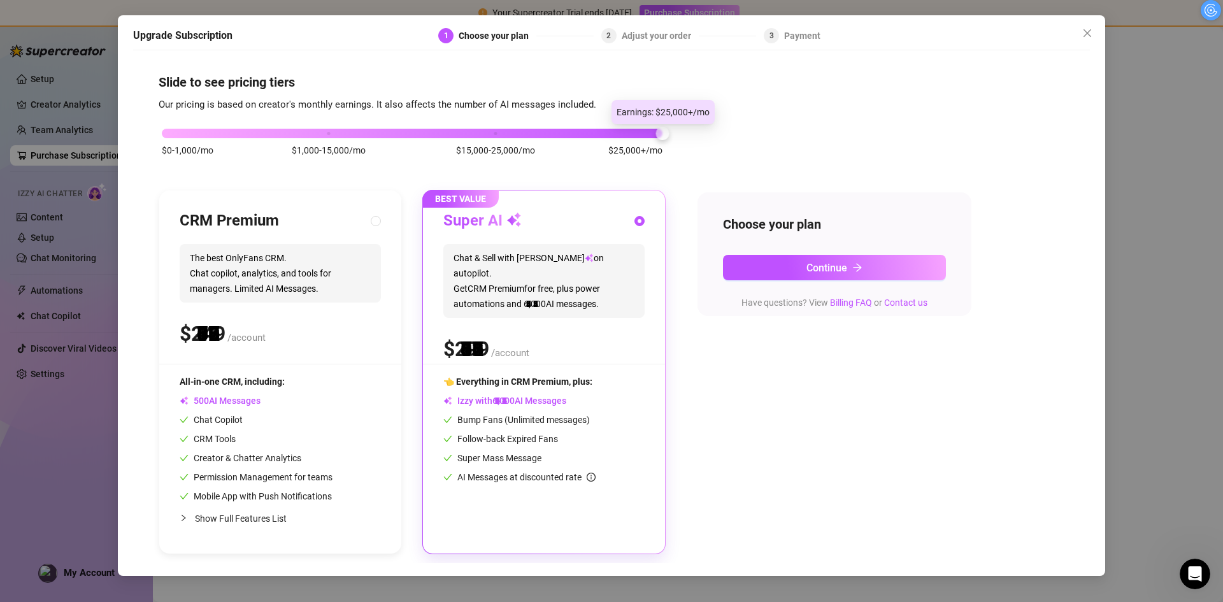
drag, startPoint x: 334, startPoint y: 134, endPoint x: 896, endPoint y: 129, distance: 561.2
click at [896, 129] on div "$0-1,000/mo $1,000-15,000/mo $15,000-25,000/mo $25,000+/mo CRM Premium The best…" at bounding box center [612, 333] width 906 height 441
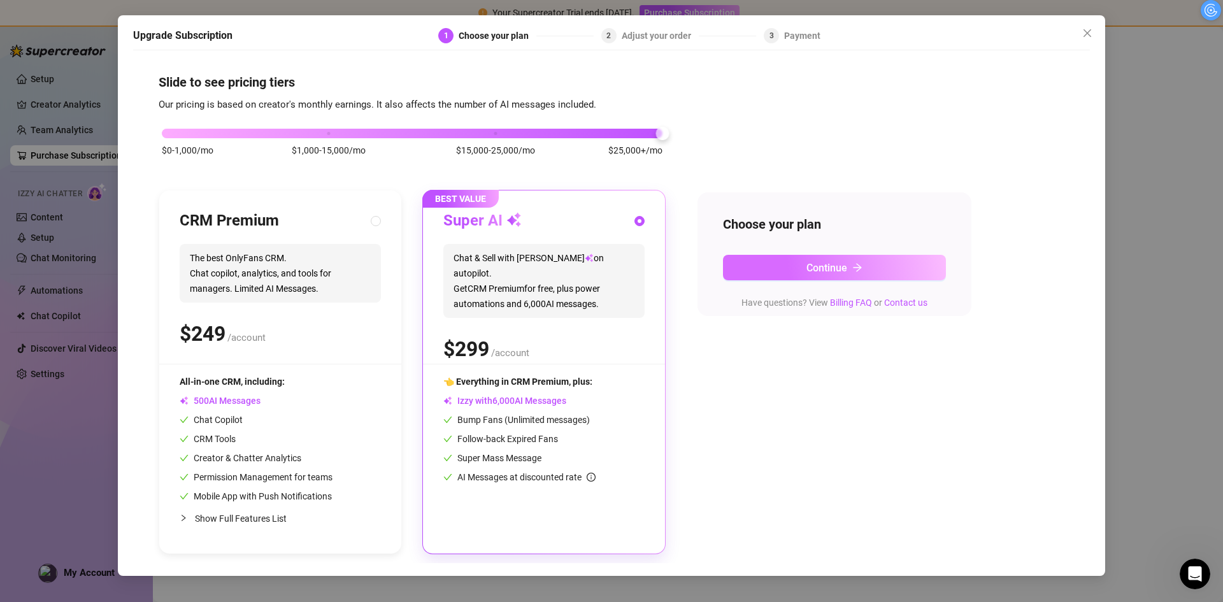
click at [802, 261] on button "Continue" at bounding box center [834, 267] width 223 height 25
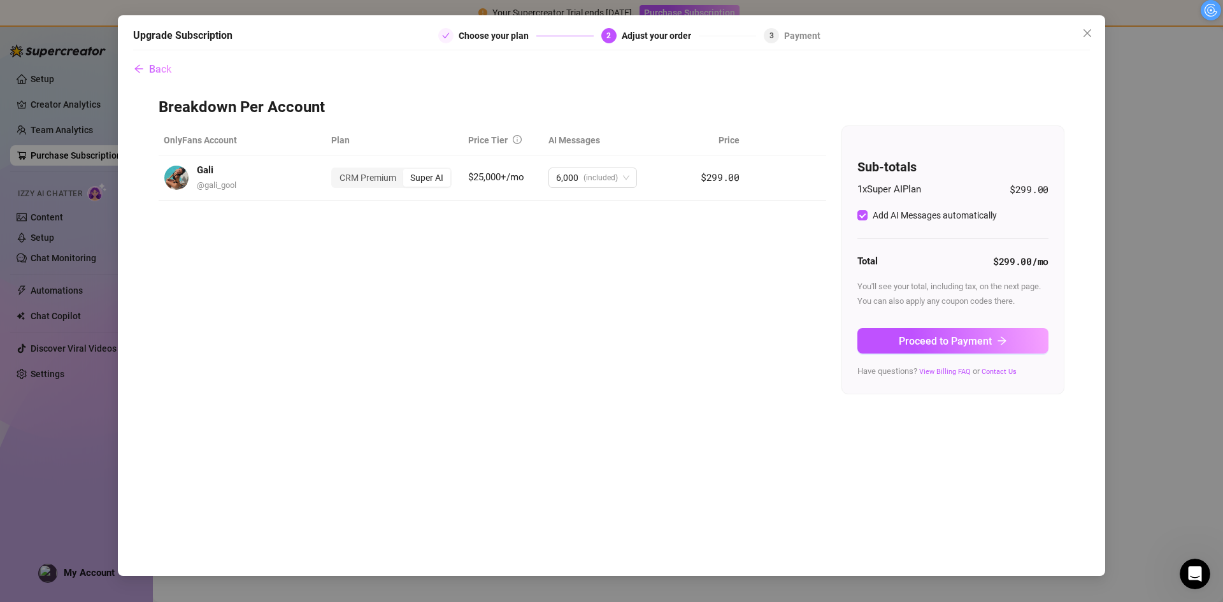
click at [596, 269] on div "OnlyFans Account Plan Price Tier AI Messages Price Gali @ gali_gool CRM Premium…" at bounding box center [612, 259] width 906 height 269
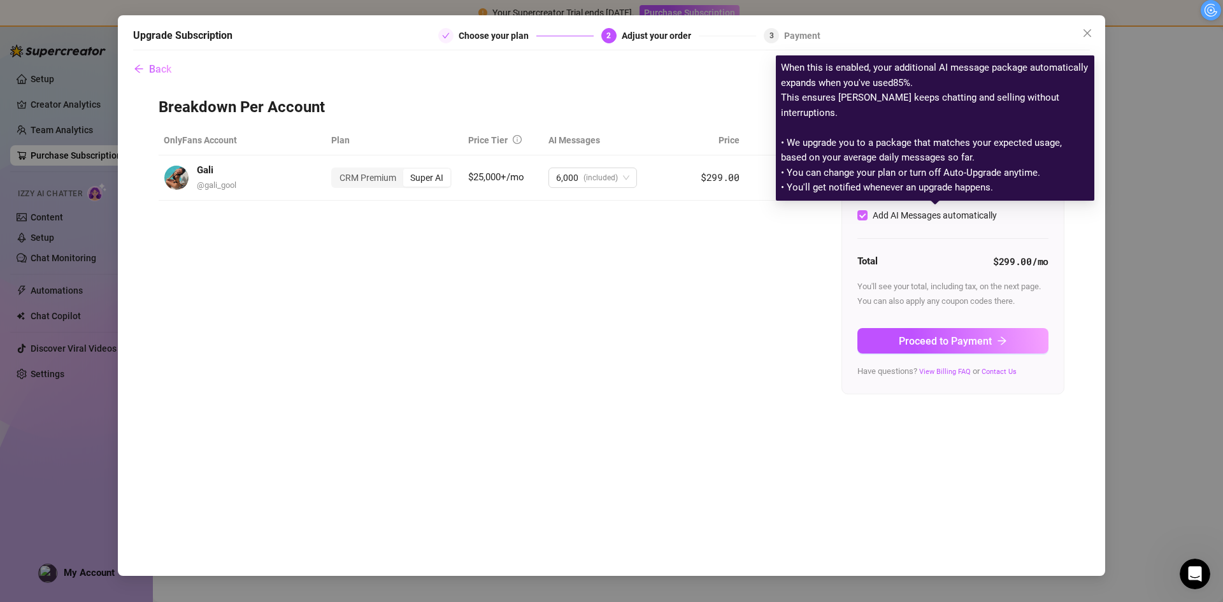
click at [926, 213] on div "Add AI Messages automatically" at bounding box center [935, 215] width 124 height 14
click at [868, 213] on input "Add AI Messages automatically" at bounding box center [862, 215] width 10 height 10
click at [923, 212] on div "Add AI Messages automatically" at bounding box center [935, 215] width 124 height 14
click at [868, 212] on input "Add AI Messages automatically" at bounding box center [862, 215] width 10 height 10
checkbox input "true"
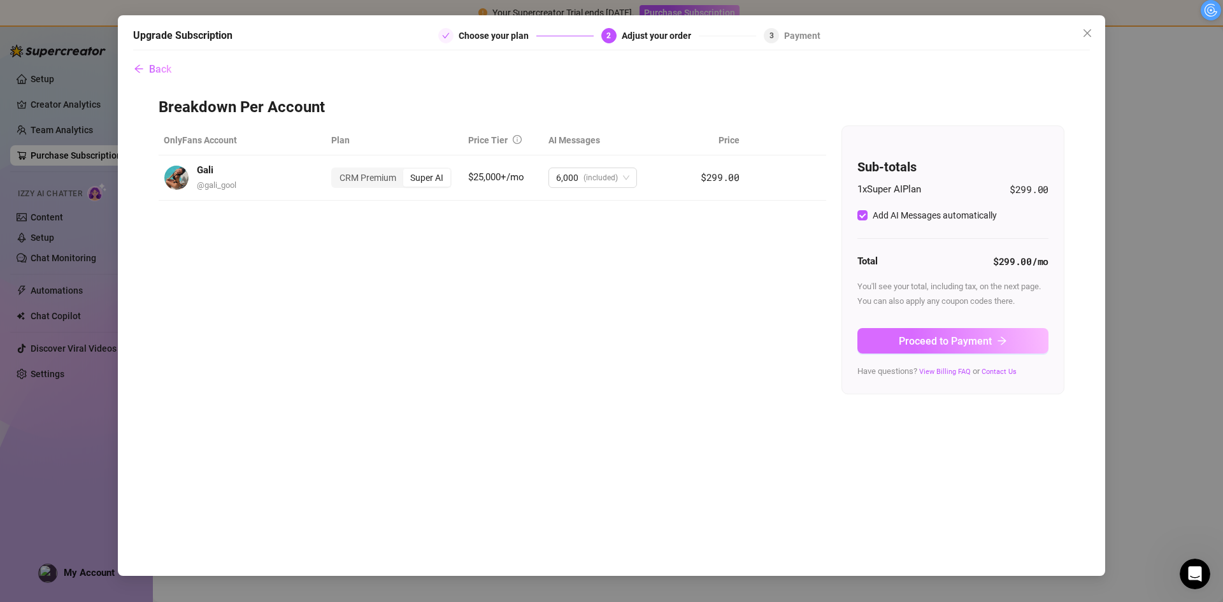
click at [923, 328] on button "Proceed to Payment" at bounding box center [952, 340] width 191 height 25
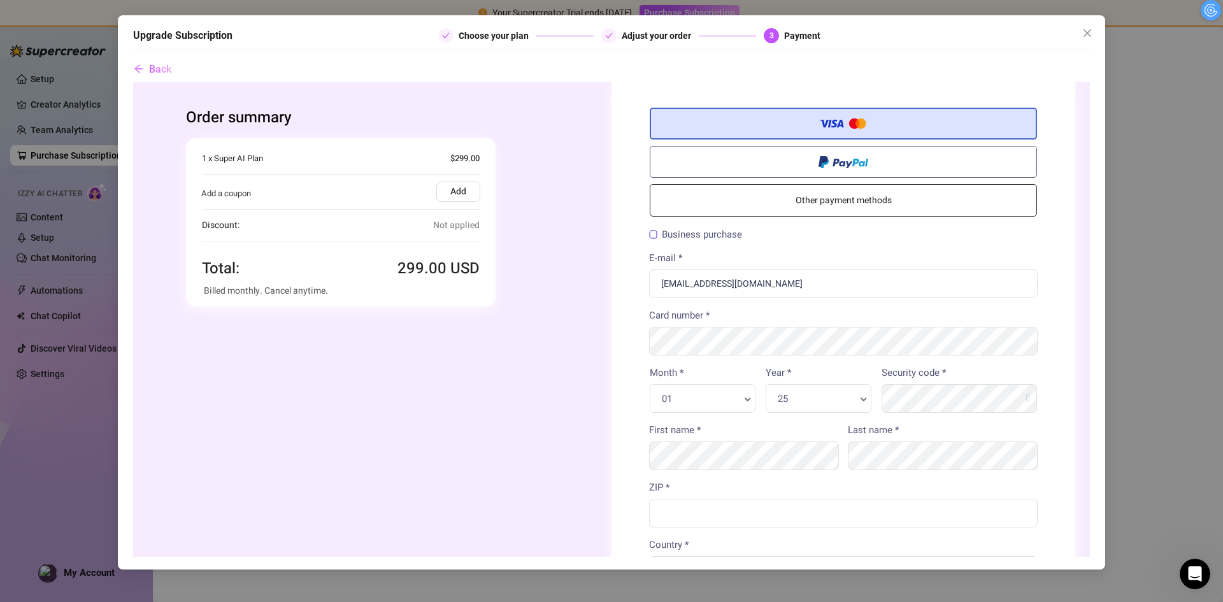
drag, startPoint x: 157, startPoint y: 62, endPoint x: 240, endPoint y: 90, distance: 86.6
click at [157, 62] on button "Back" at bounding box center [152, 69] width 39 height 25
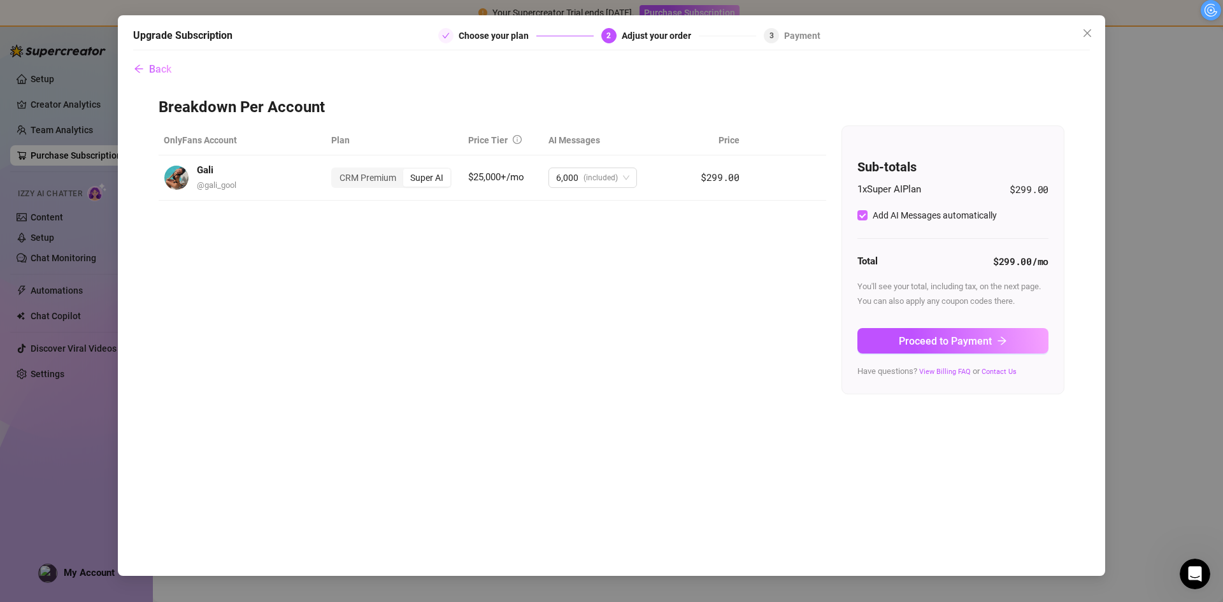
click at [873, 215] on div "Add AI Messages automatically" at bounding box center [935, 215] width 124 height 14
click at [868, 215] on input "Add AI Messages automatically" at bounding box center [862, 215] width 10 height 10
checkbox input "false"
click at [922, 340] on span "Proceed to Payment" at bounding box center [945, 341] width 93 height 12
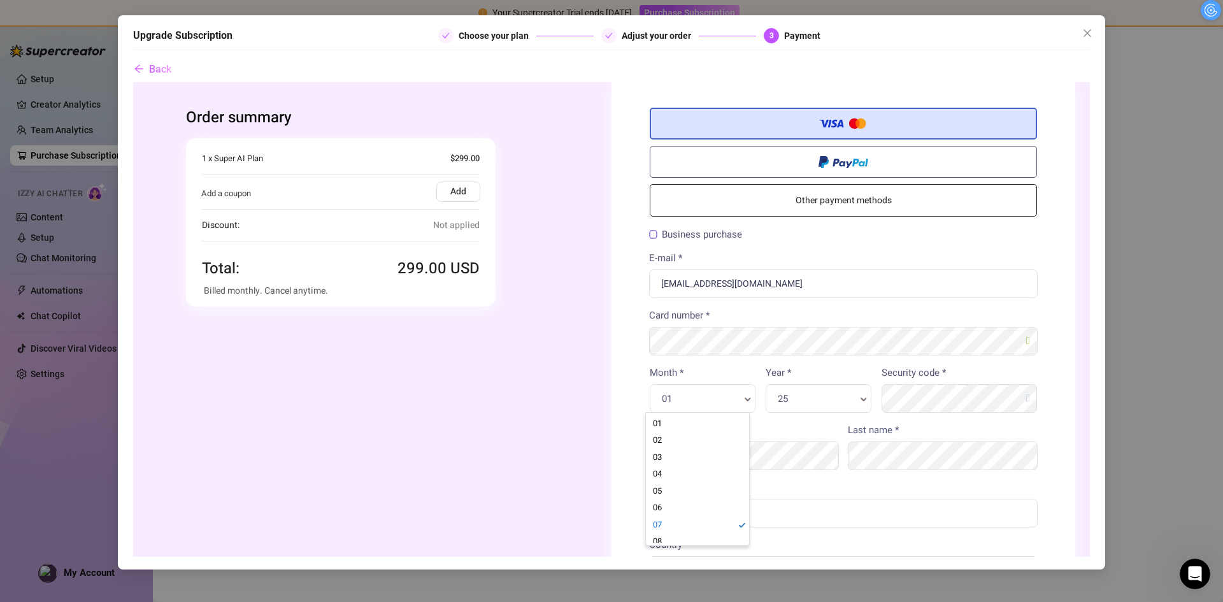
drag, startPoint x: 675, startPoint y: 530, endPoint x: 744, endPoint y: 481, distance: 85.0
click at [879, 423] on label "Last name *" at bounding box center [873, 429] width 51 height 15
click at [790, 510] on input "ZIP *" at bounding box center [843, 512] width 389 height 29
type input "33433"
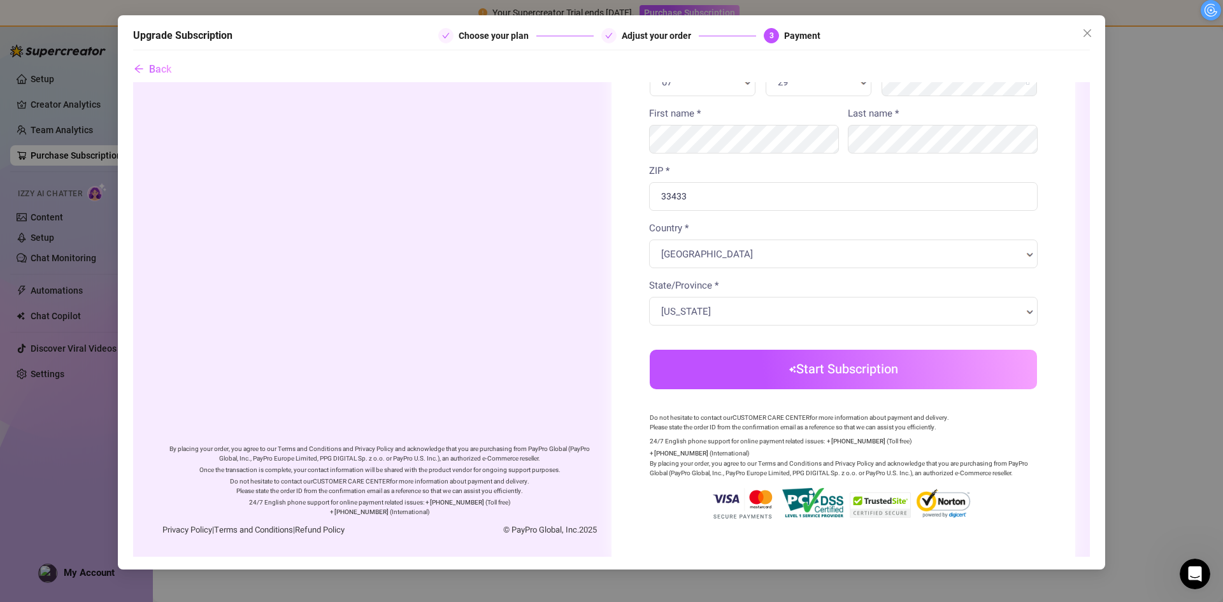
click at [852, 370] on button "Start Subscription" at bounding box center [843, 368] width 387 height 39
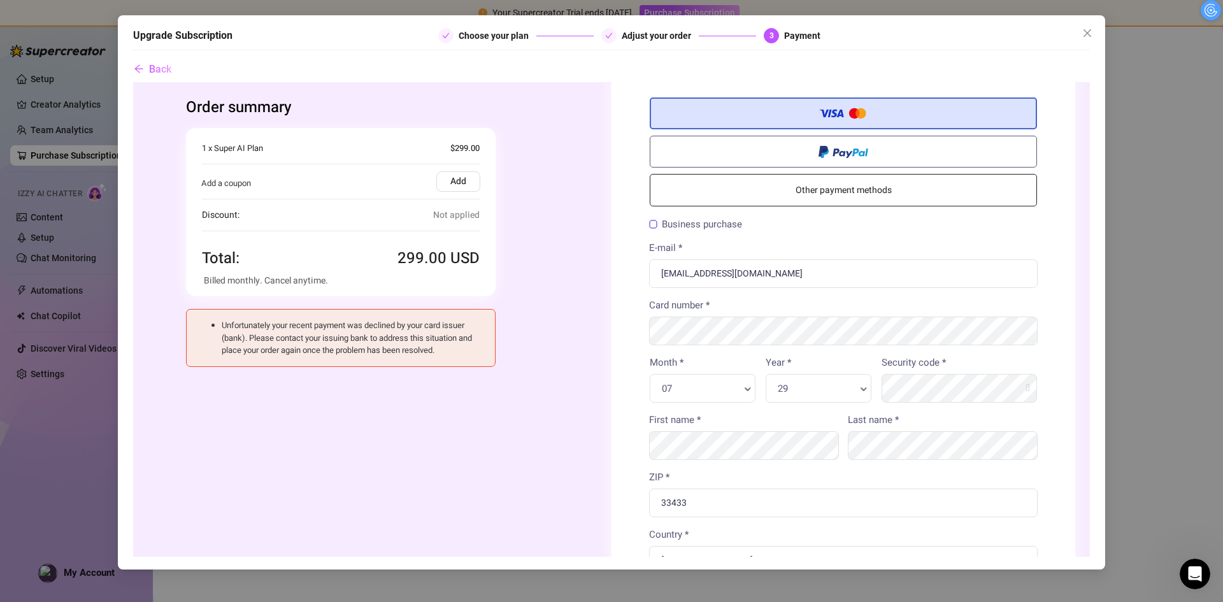
scroll to position [0, 0]
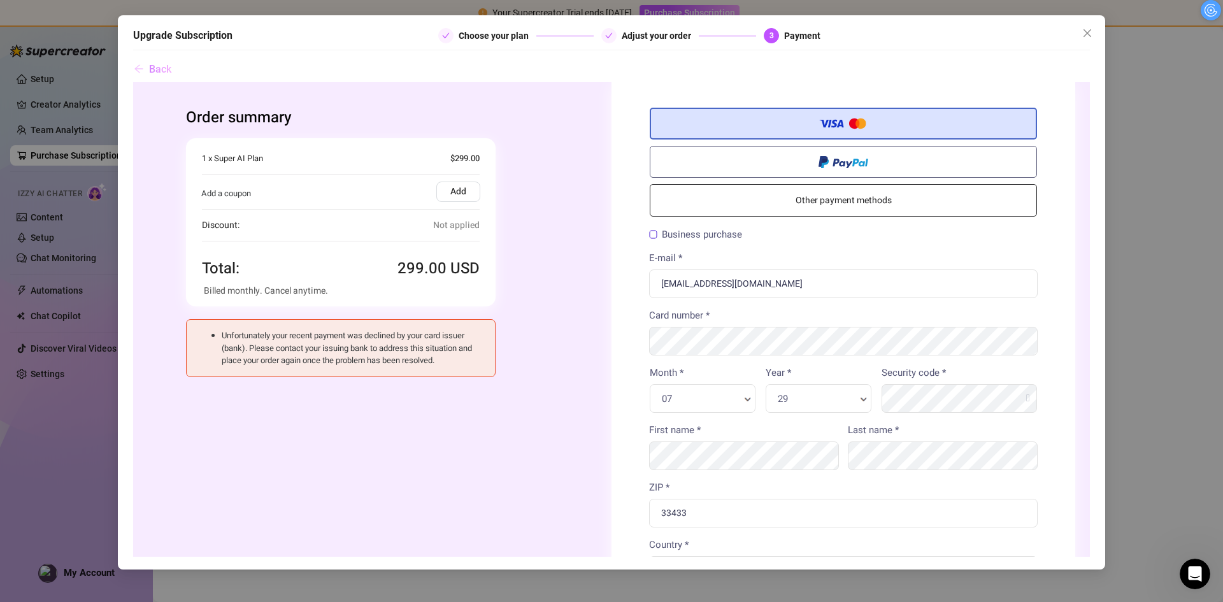
click at [172, 61] on button "Back" at bounding box center [152, 69] width 39 height 25
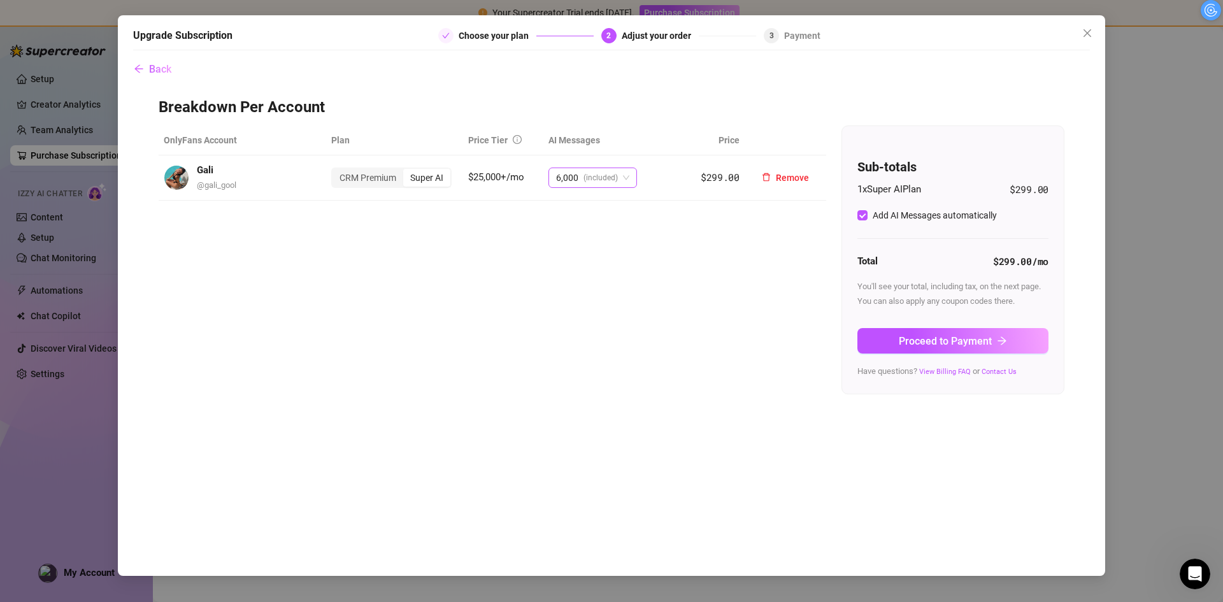
click at [592, 175] on span "(included)" at bounding box center [600, 177] width 34 height 19
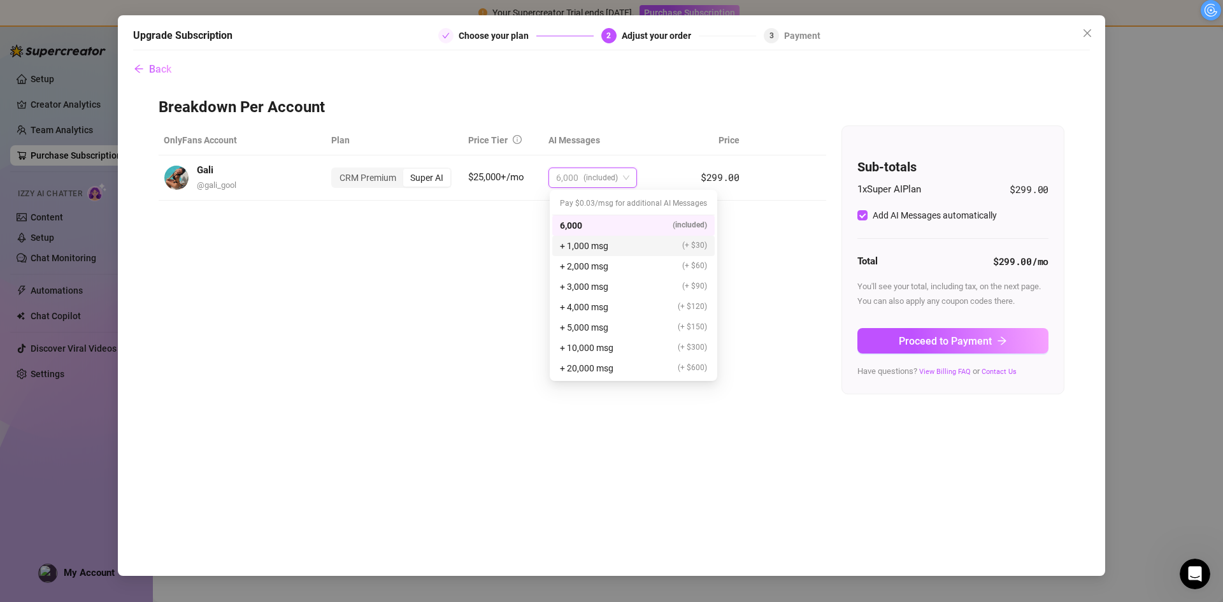
click at [495, 304] on div "OnlyFans Account Plan Price Tier AI Messages Price Gali @ gali_gool CRM Premium…" at bounding box center [612, 259] width 906 height 269
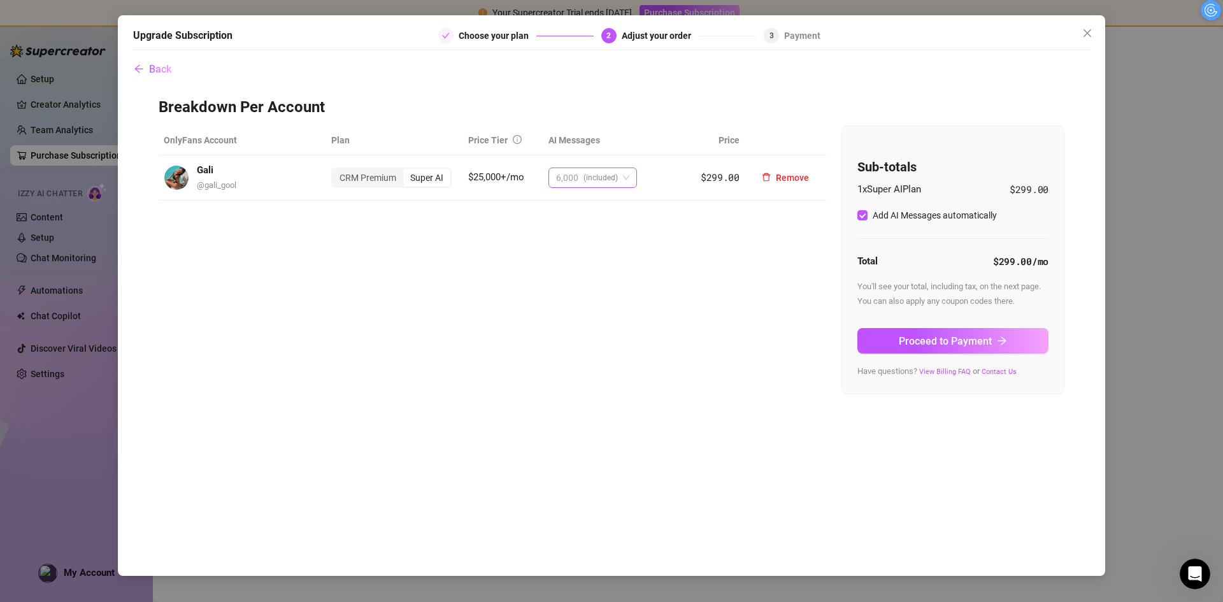
click at [603, 183] on span "(included)" at bounding box center [600, 177] width 34 height 19
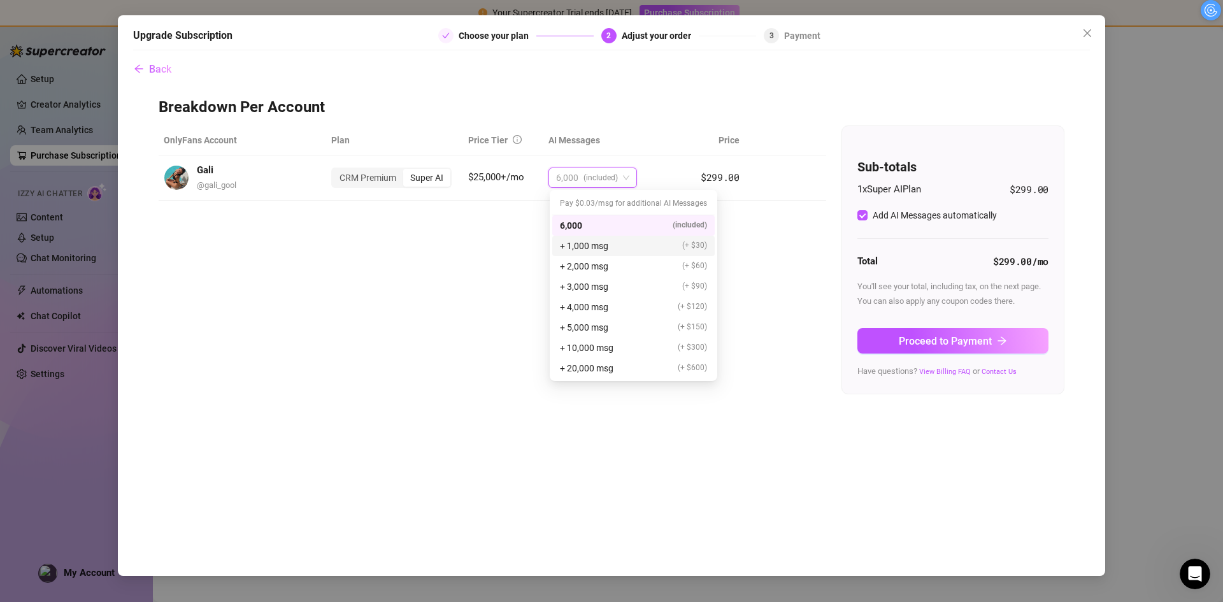
click at [515, 250] on div "OnlyFans Account Plan Price Tier AI Messages Price Gali @ gali_gool CRM Premium…" at bounding box center [612, 259] width 906 height 269
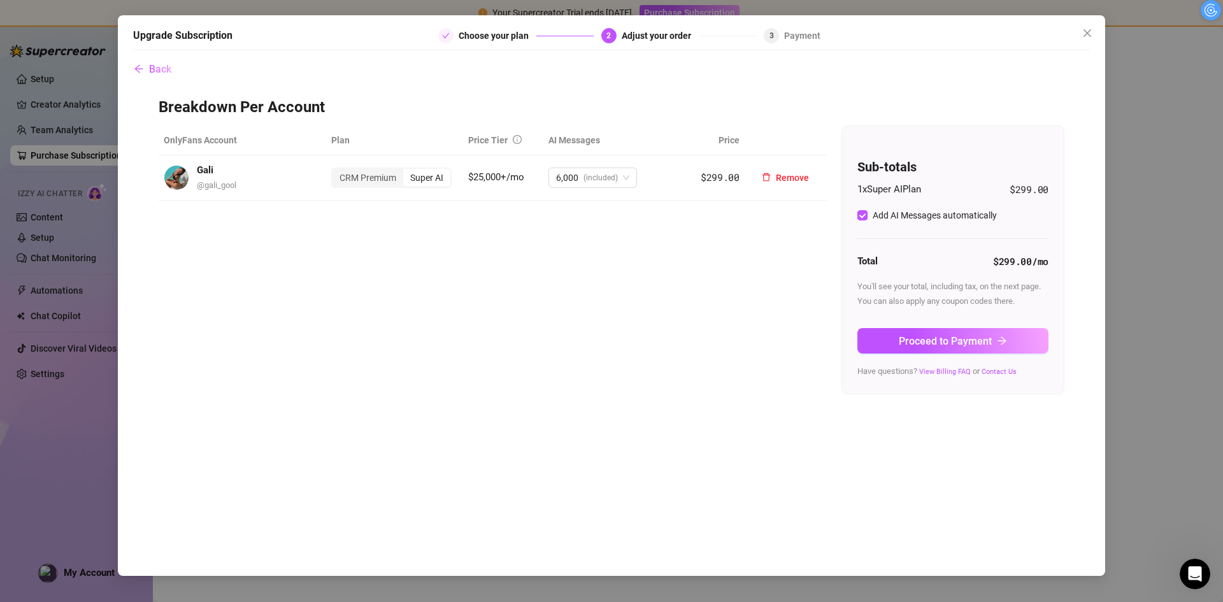
click at [597, 165] on td "6,000 (included)" at bounding box center [610, 177] width 134 height 45
click at [598, 173] on span "(included)" at bounding box center [600, 177] width 34 height 19
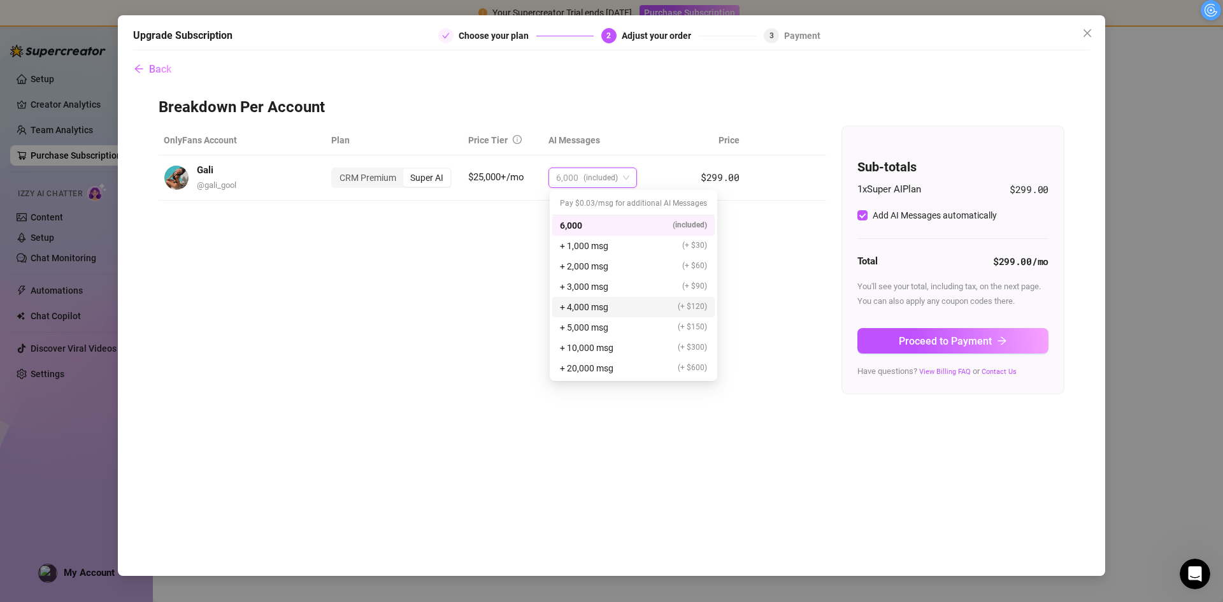
click at [445, 325] on div "OnlyFans Account Plan Price Tier AI Messages Price Gali @ gali_gool CRM Premium…" at bounding box center [612, 259] width 906 height 269
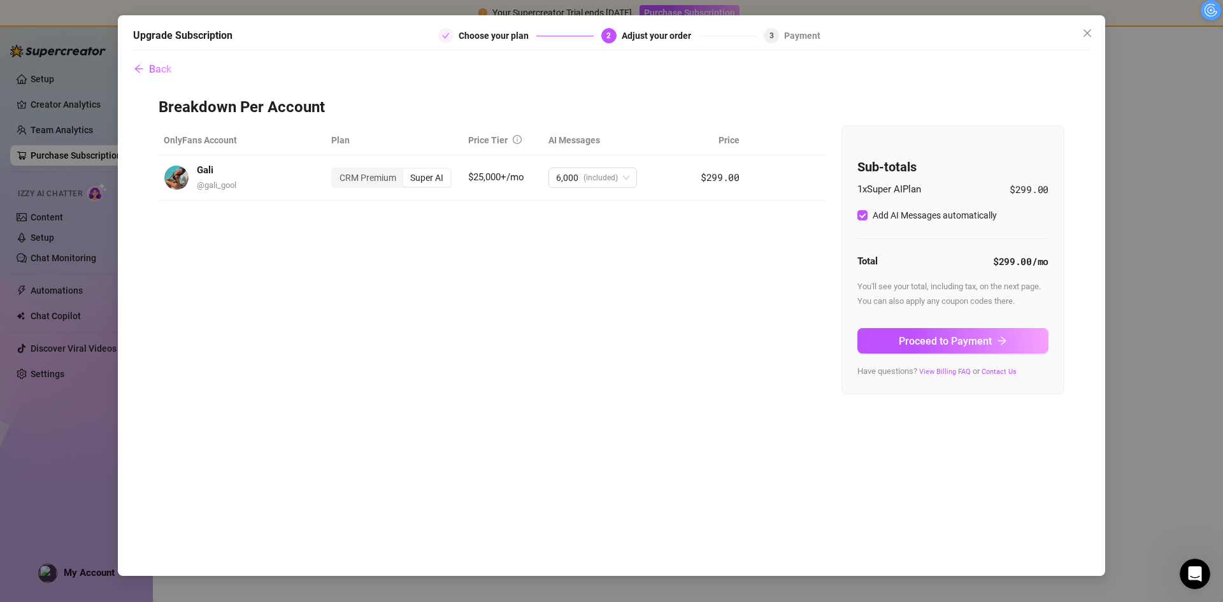
click at [940, 338] on span "Proceed to Payment" at bounding box center [945, 341] width 93 height 12
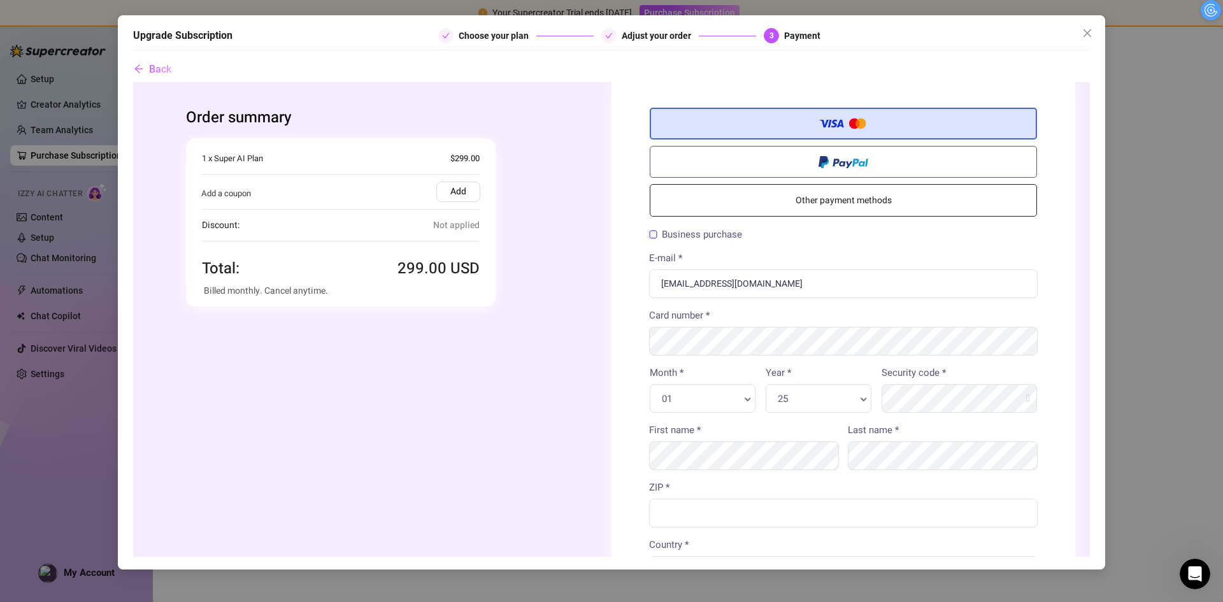
click at [1087, 32] on icon "close" at bounding box center [1087, 33] width 10 height 10
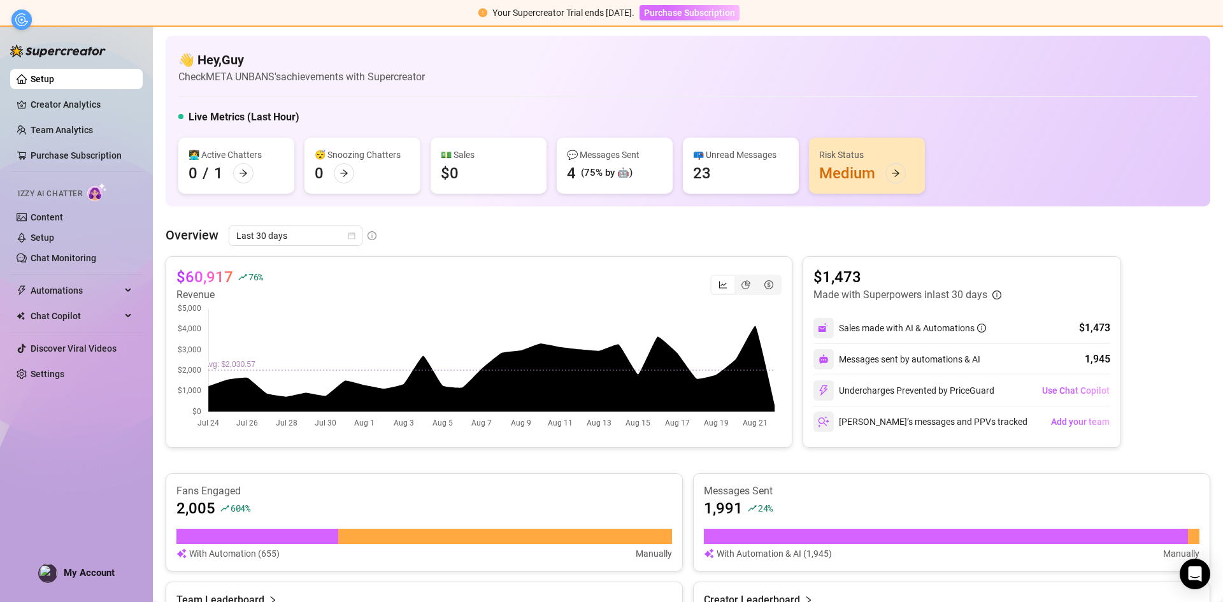
click at [716, 20] on button "Purchase Subscription" at bounding box center [690, 12] width 100 height 15
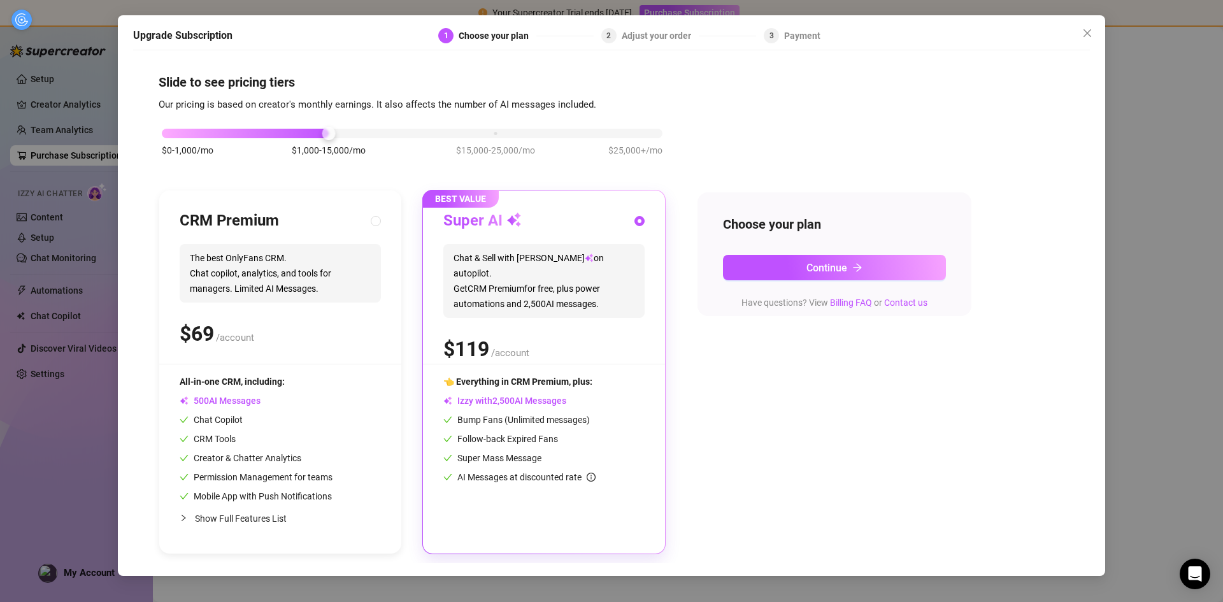
drag, startPoint x: 336, startPoint y: 134, endPoint x: 908, endPoint y: 134, distance: 572.0
click at [908, 134] on div "$0-1,000/mo $1,000-15,000/mo $15,000-25,000/mo $25,000+/mo CRM Premium The best…" at bounding box center [612, 333] width 906 height 441
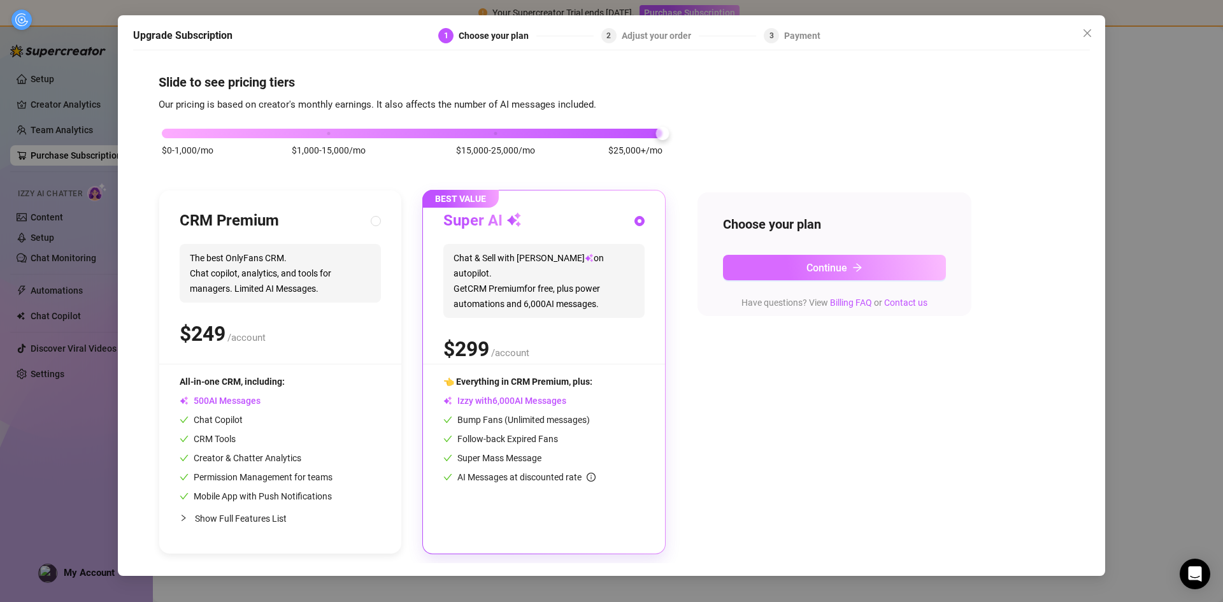
click at [791, 255] on button "Continue" at bounding box center [834, 267] width 223 height 25
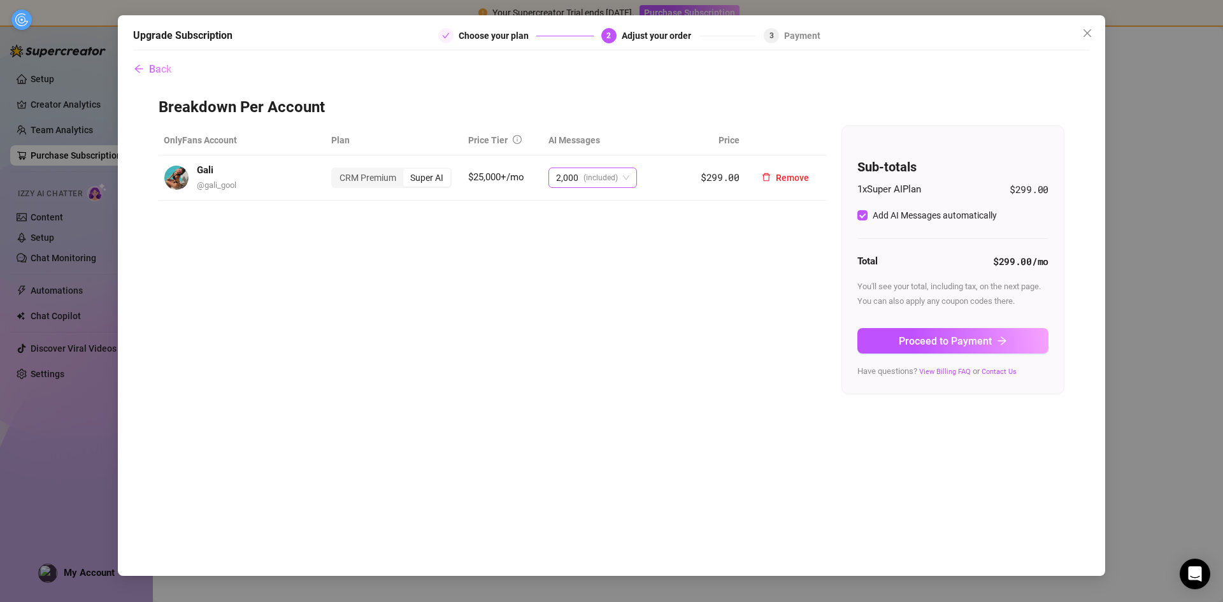
click at [615, 180] on span "(included)" at bounding box center [600, 177] width 34 height 19
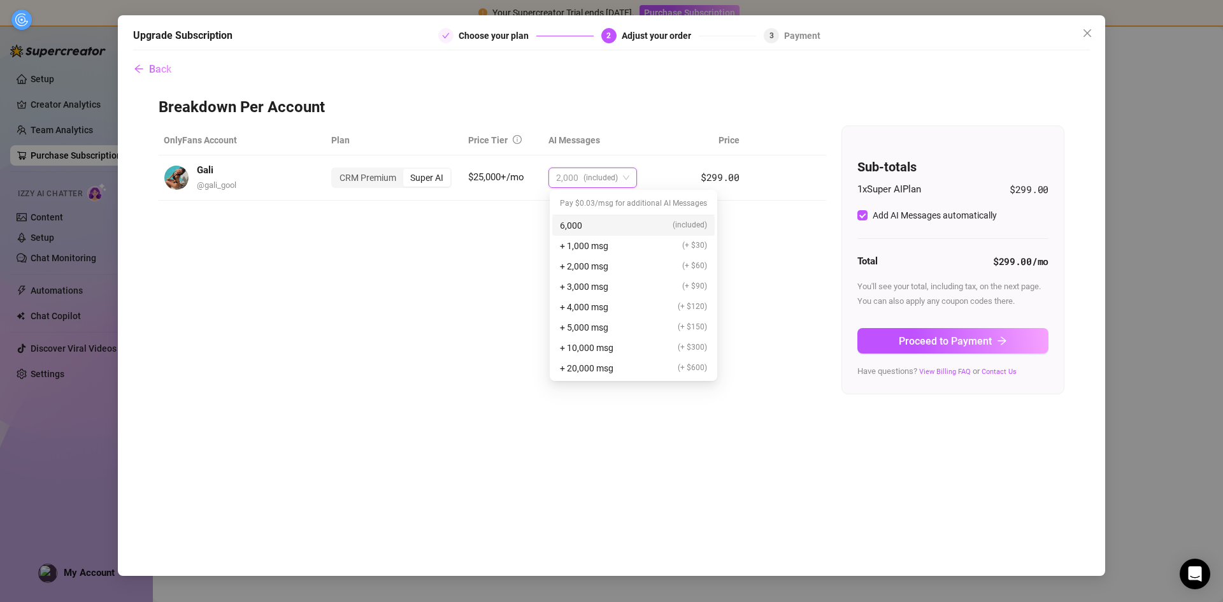
click at [602, 225] on div "6,000 (included)" at bounding box center [633, 225] width 147 height 14
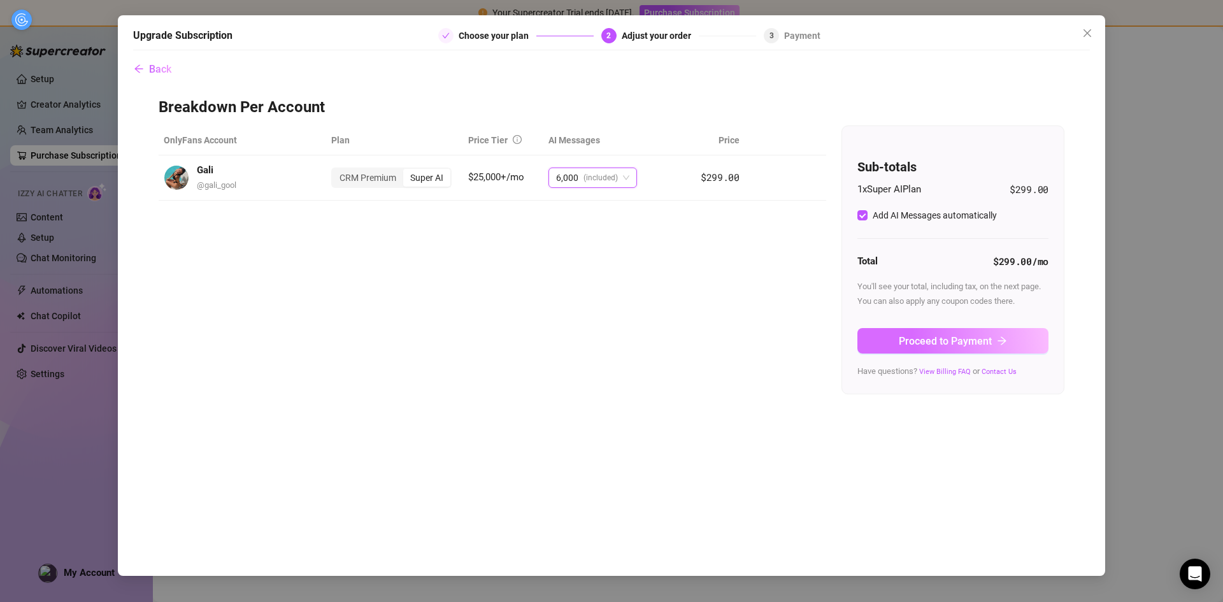
click at [922, 340] on span "Proceed to Payment" at bounding box center [945, 341] width 93 height 12
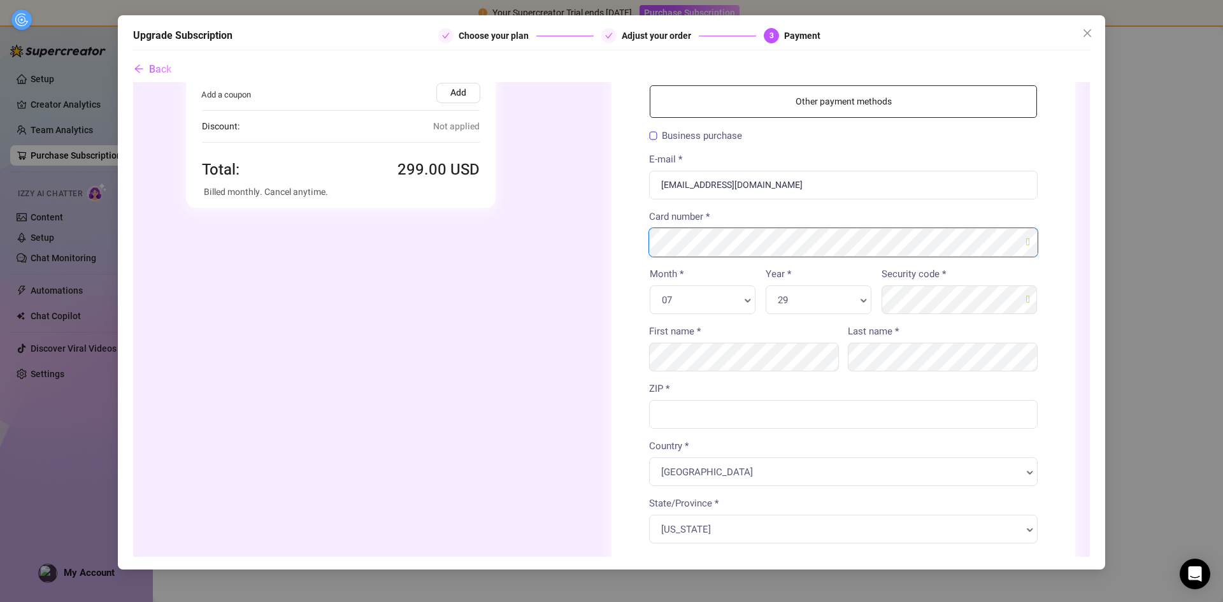
scroll to position [127, 0]
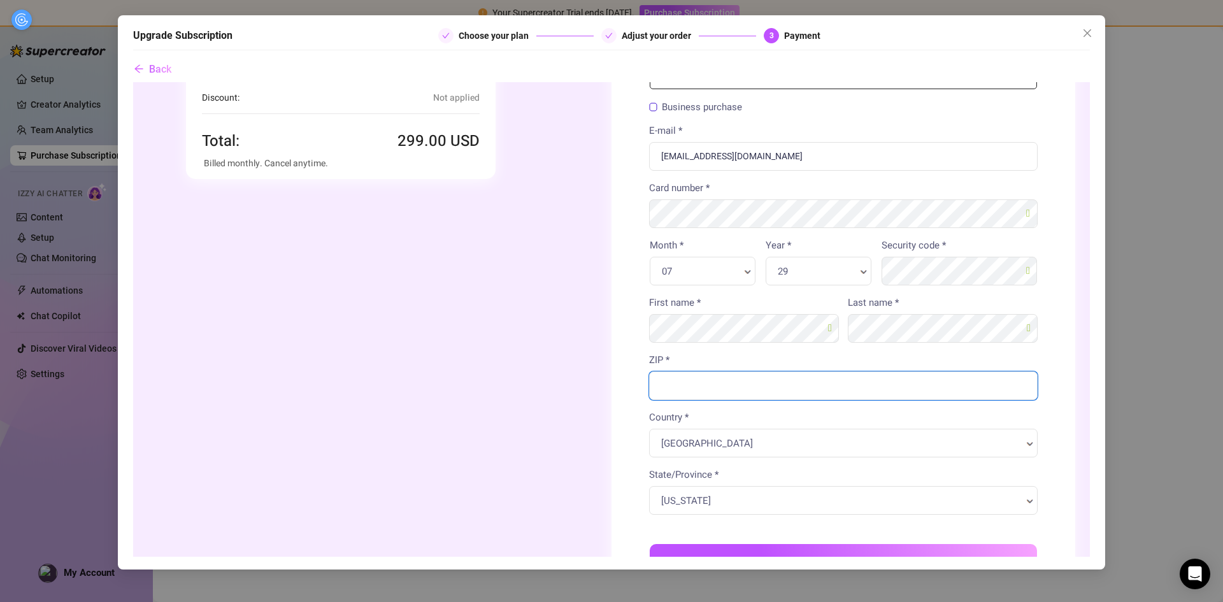
click at [814, 373] on input "ZIP *" at bounding box center [843, 385] width 389 height 29
type input "33433"
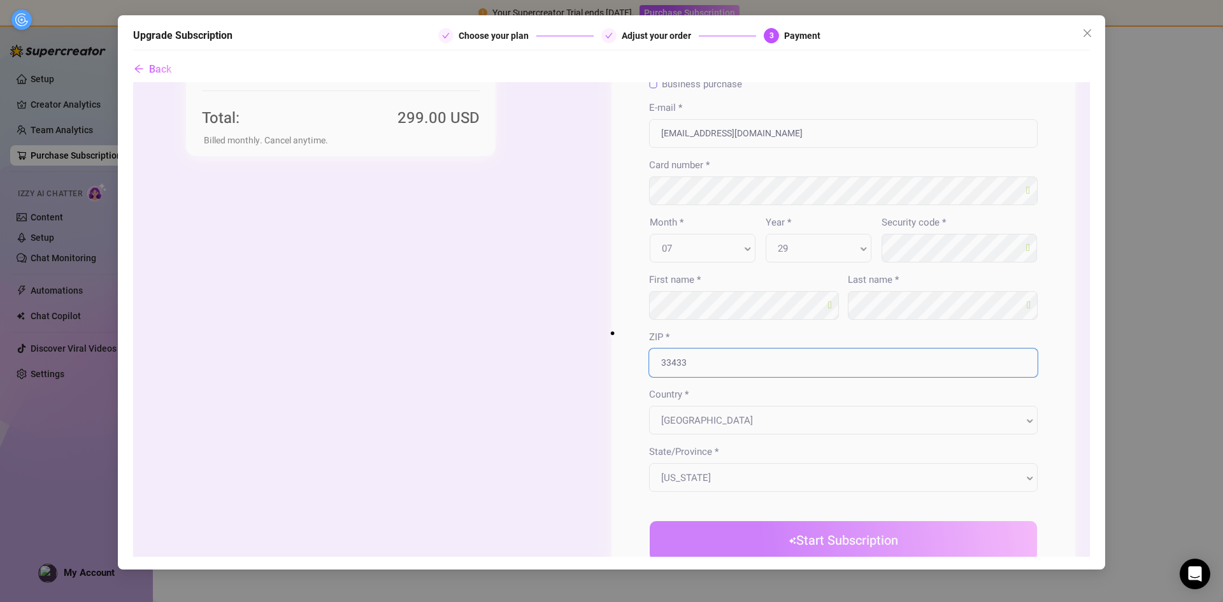
scroll to position [191, 0]
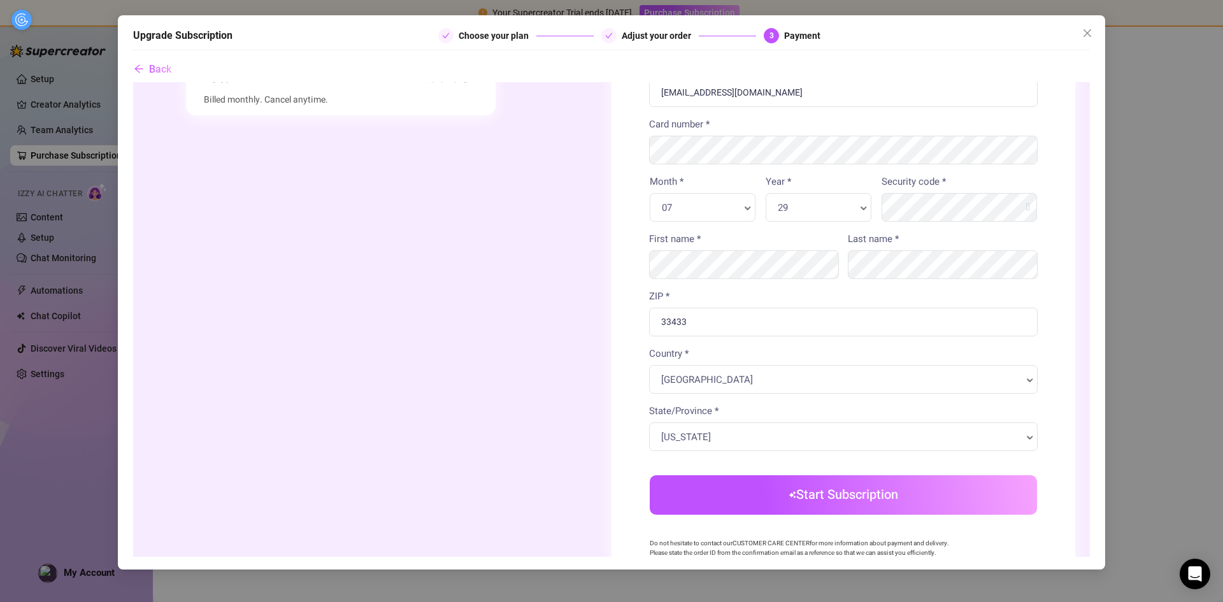
click at [788, 489] on button "Start Subscription" at bounding box center [843, 494] width 387 height 39
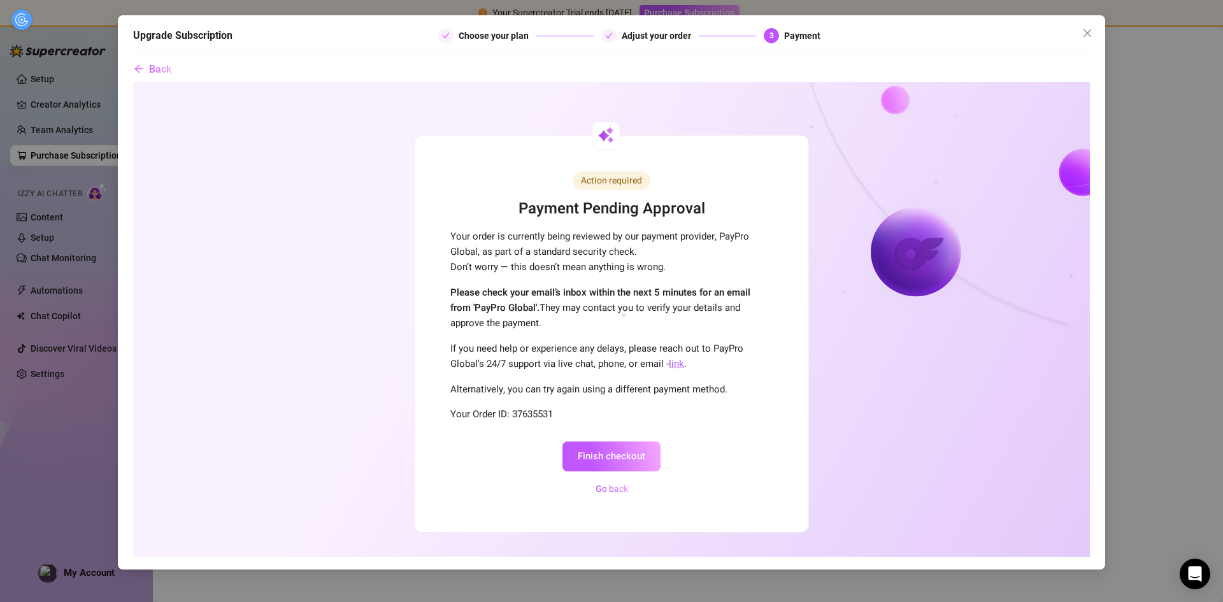
scroll to position [0, 0]
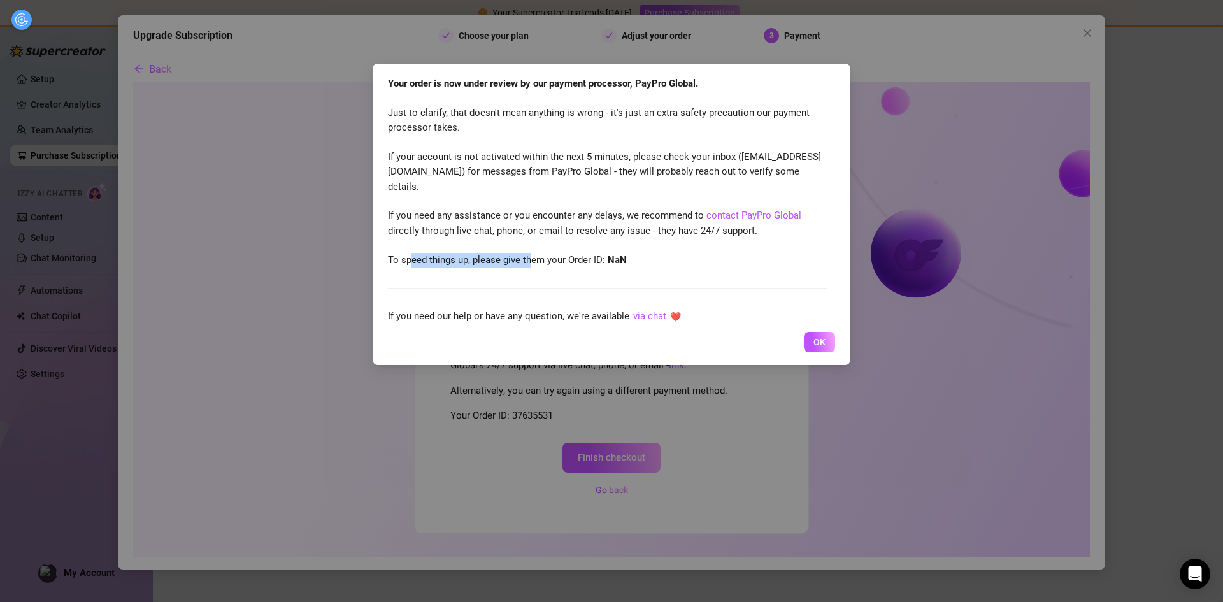
drag, startPoint x: 412, startPoint y: 260, endPoint x: 540, endPoint y: 260, distance: 127.4
click at [536, 261] on span "To speed things up, please give them your Order ID: NaN" at bounding box center [507, 259] width 239 height 11
click at [540, 260] on span "To speed things up, please give them your Order ID: NaN" at bounding box center [507, 259] width 239 height 11
drag, startPoint x: 635, startPoint y: 261, endPoint x: 608, endPoint y: 261, distance: 27.4
click at [608, 261] on div "Your order is now under review by our payment processor, PayPro Global. Just to…" at bounding box center [608, 171] width 440 height 191
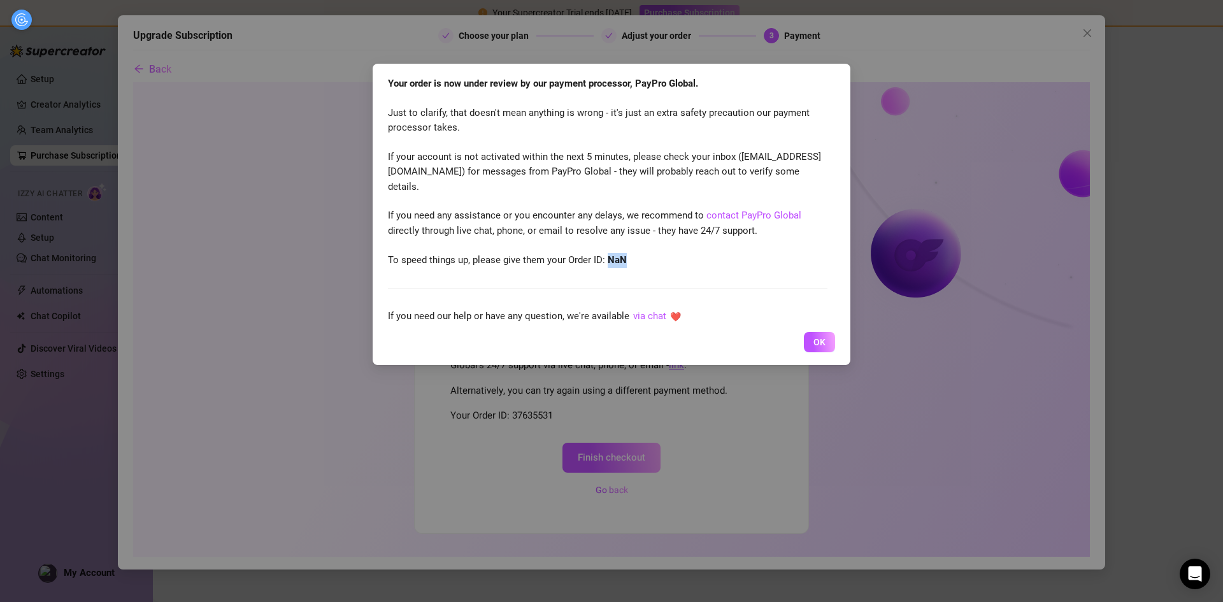
copy strong "NaN"
click at [589, 260] on span "To speed things up, please give them your Order ID: NaN" at bounding box center [507, 259] width 239 height 11
drag, startPoint x: 568, startPoint y: 263, endPoint x: 389, endPoint y: 264, distance: 179.0
click at [389, 264] on div "Your order is now under review by our payment processor, PayPro Global. Just to…" at bounding box center [608, 171] width 440 height 191
copy span "To speed things up, please give them your Order ID: NaN"
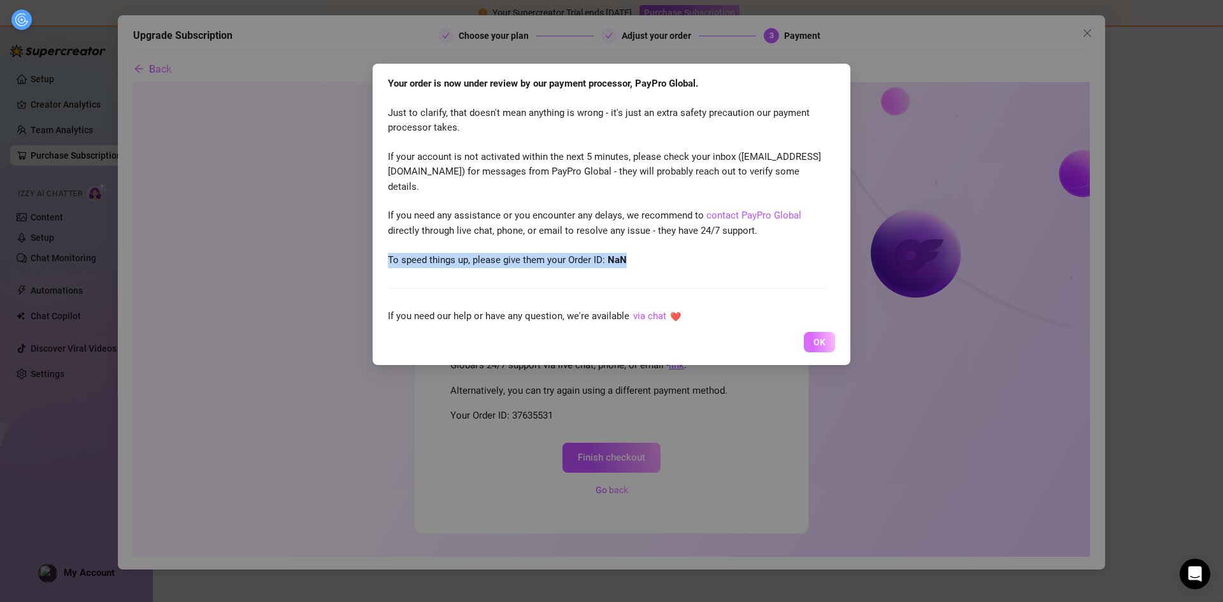
click at [814, 339] on span "OK" at bounding box center [819, 342] width 12 height 10
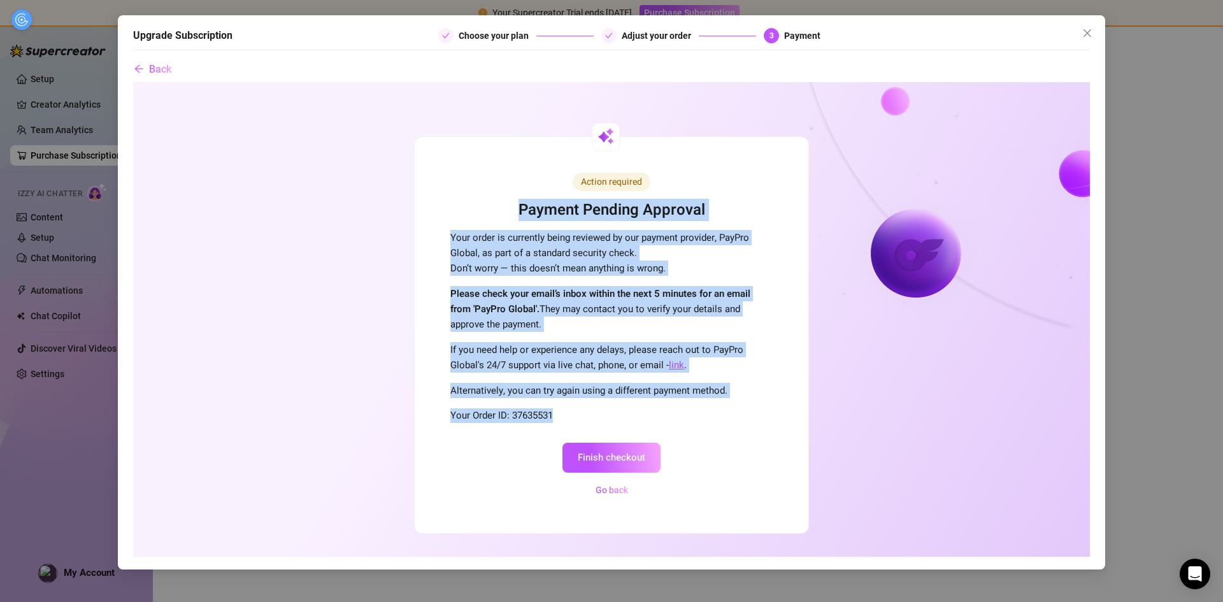
drag, startPoint x: 513, startPoint y: 201, endPoint x: 704, endPoint y: 402, distance: 277.5
click at [704, 402] on div "Action required Payment Pending Approval Your order is currently being reviewed…" at bounding box center [612, 334] width 394 height 396
copy div "Payment Pending Approval Your order is currently being reviewed by our payment …"
click at [631, 332] on div "Action required Payment Pending Approval Your order is currently being reviewed…" at bounding box center [612, 334] width 394 height 396
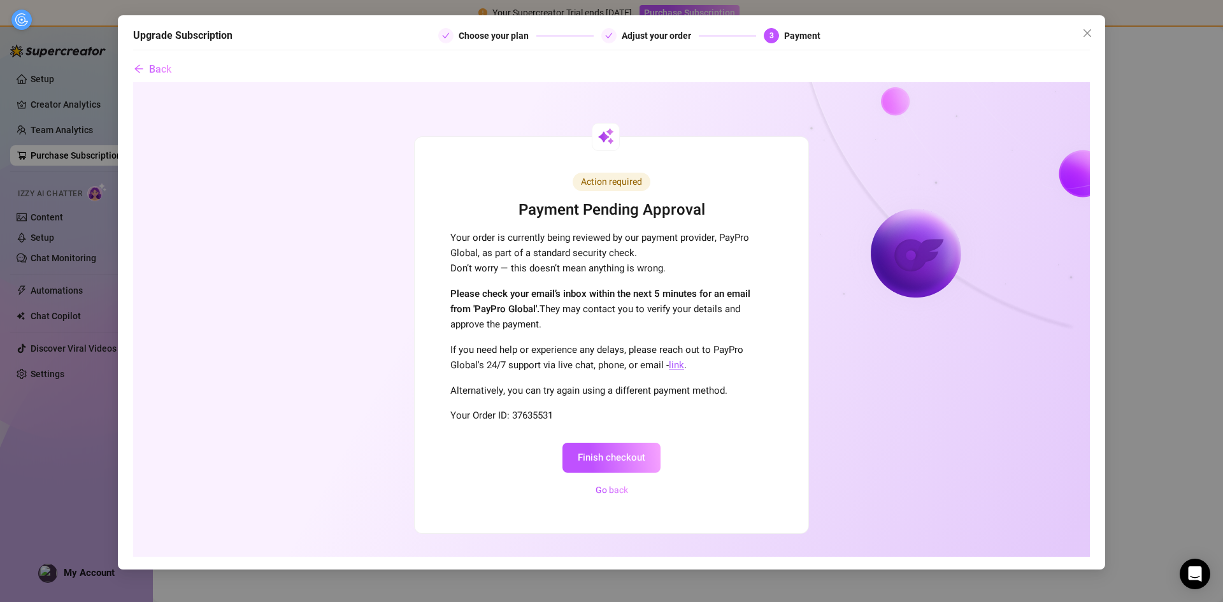
click at [630, 454] on button "Finish checkout" at bounding box center [611, 457] width 98 height 30
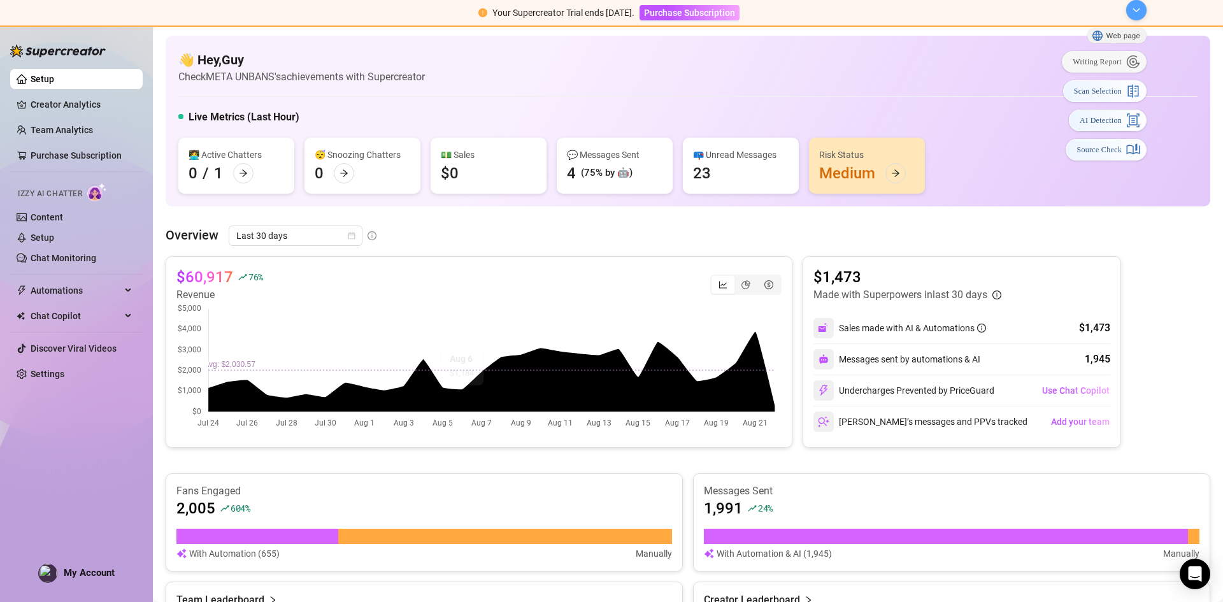
drag, startPoint x: 21, startPoint y: 22, endPoint x: 1208, endPoint y: 0, distance: 1187.5
click at [1208, 0] on html "Your Supercreator Trial ends in 12 days. Purchase Subscription Setup Creator An…" at bounding box center [611, 301] width 1223 height 602
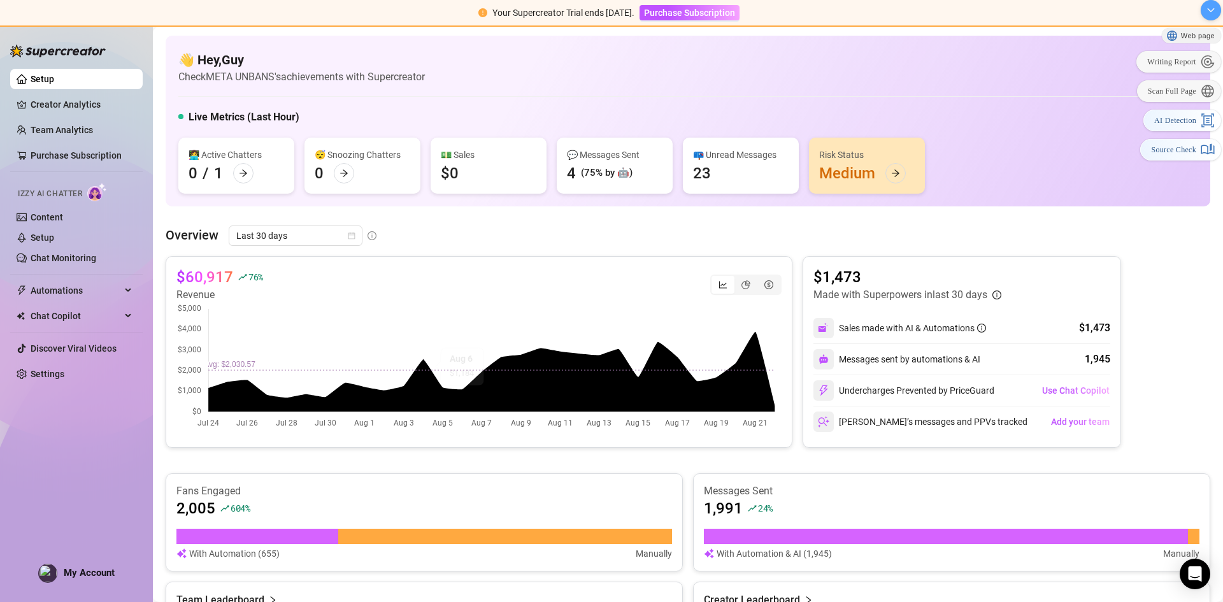
drag, startPoint x: 1143, startPoint y: 13, endPoint x: 1221, endPoint y: 10, distance: 77.8
click at [1221, 10] on html "Your Supercreator Trial ends in 12 days. Purchase Subscription Setup Creator An…" at bounding box center [611, 301] width 1223 height 602
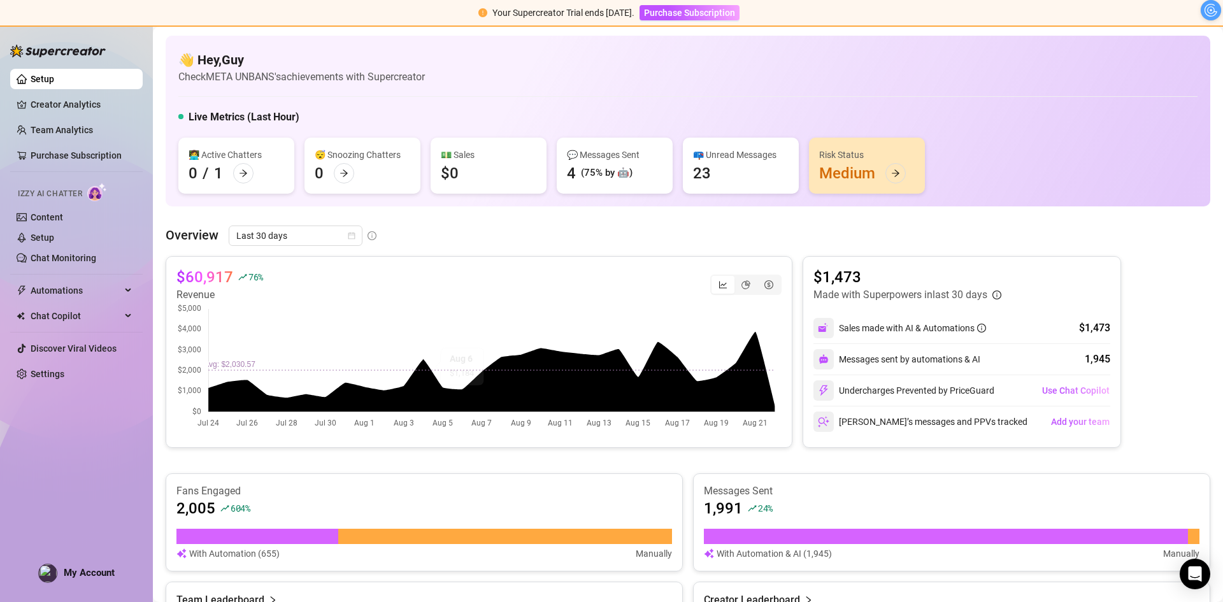
click at [1144, 8] on div "Your Supercreator Trial ends in 12 days. Purchase Subscription" at bounding box center [611, 13] width 1223 height 27
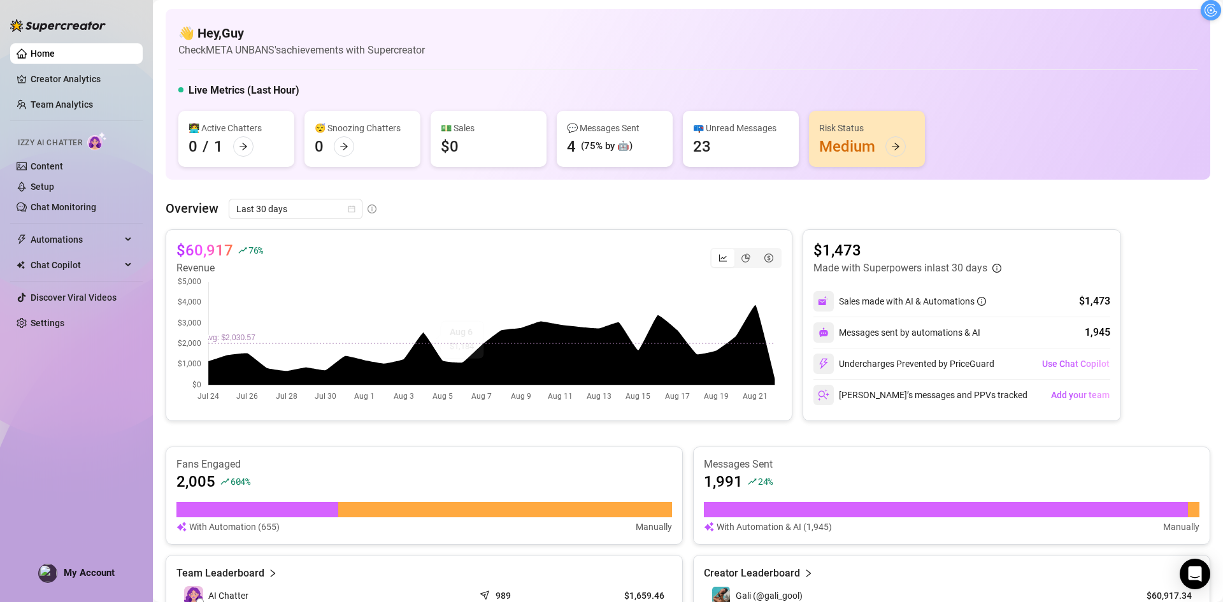
click at [66, 145] on span "Izzy AI Chatter" at bounding box center [50, 143] width 64 height 12
click at [66, 94] on ul "Home Creator Analytics Team Analytics Izzy AI Chatter Content Setup Chat Monito…" at bounding box center [76, 188] width 132 height 300
click at [64, 107] on link "Team Analytics" at bounding box center [62, 104] width 62 height 10
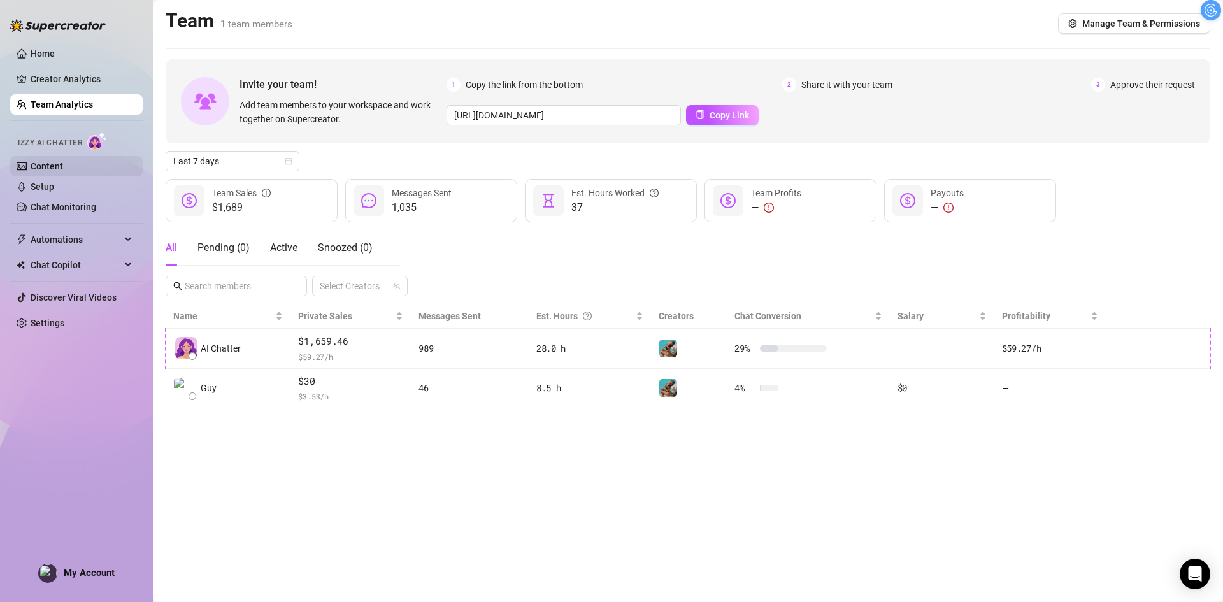
click at [63, 171] on link "Content" at bounding box center [47, 166] width 32 height 10
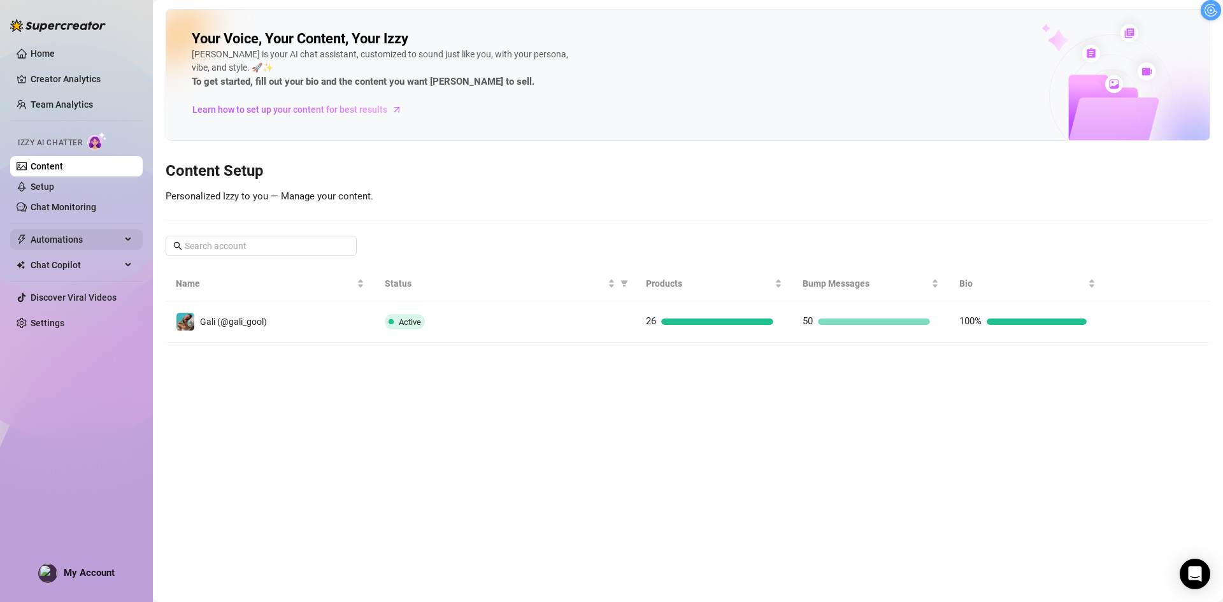
click at [92, 243] on span "Automations" at bounding box center [76, 239] width 90 height 20
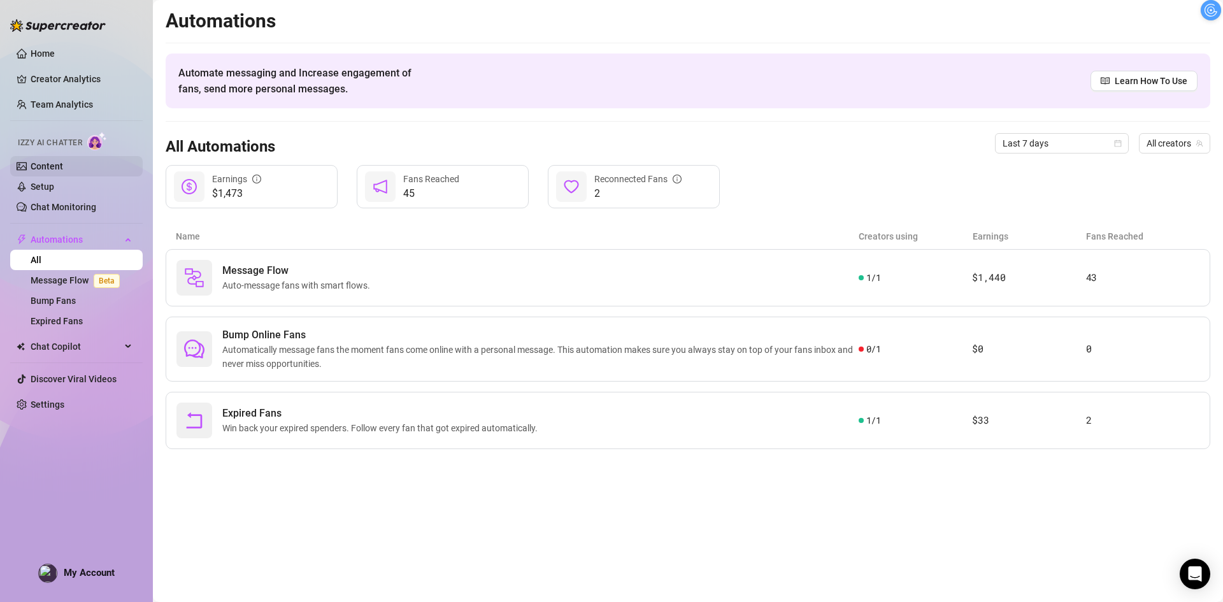
click at [57, 171] on link "Content" at bounding box center [47, 166] width 32 height 10
